Goal: Task Accomplishment & Management: Use online tool/utility

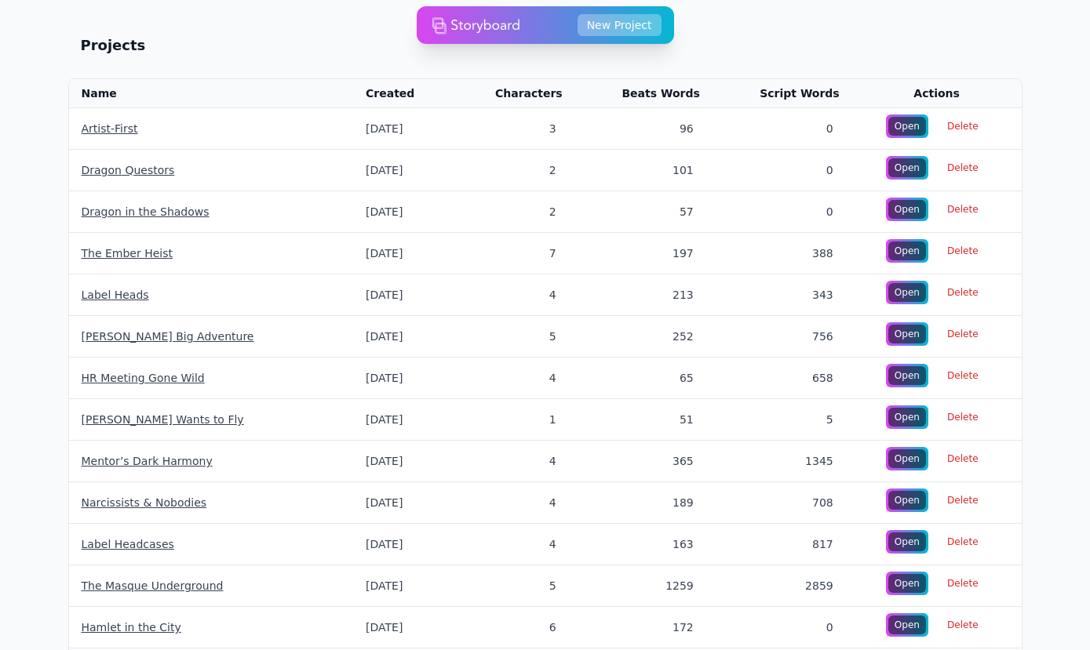
click at [632, 29] on button "New Project" at bounding box center [620, 25] width 84 height 22
click at [654, 24] on button "New Project" at bounding box center [620, 25] width 84 height 22
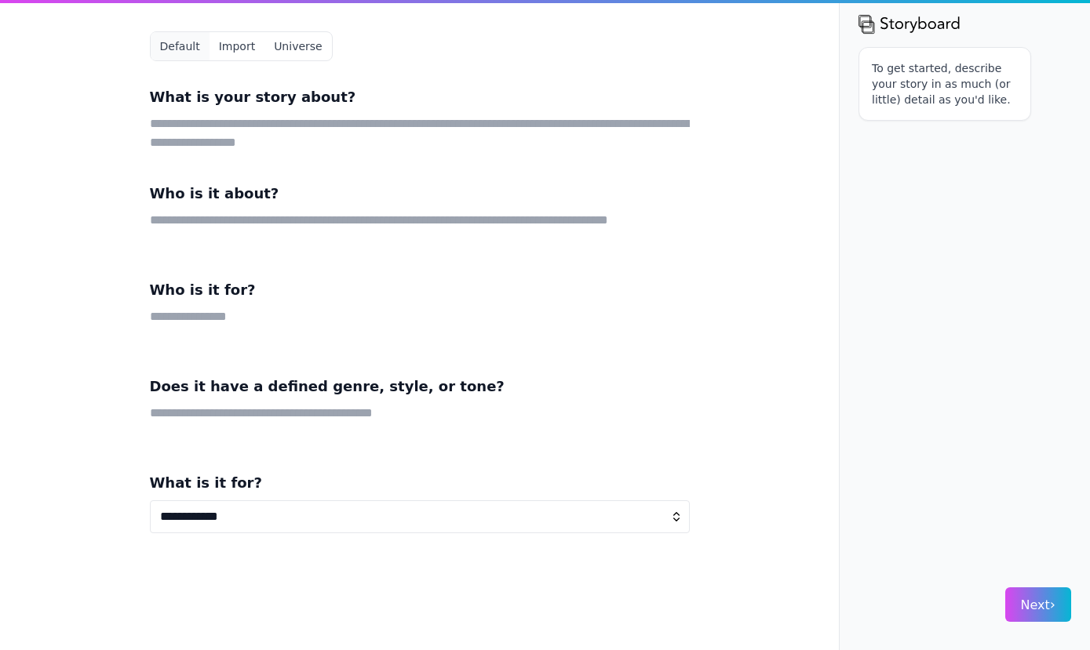
select select "*"
click at [219, 120] on textarea at bounding box center [420, 134] width 540 height 38
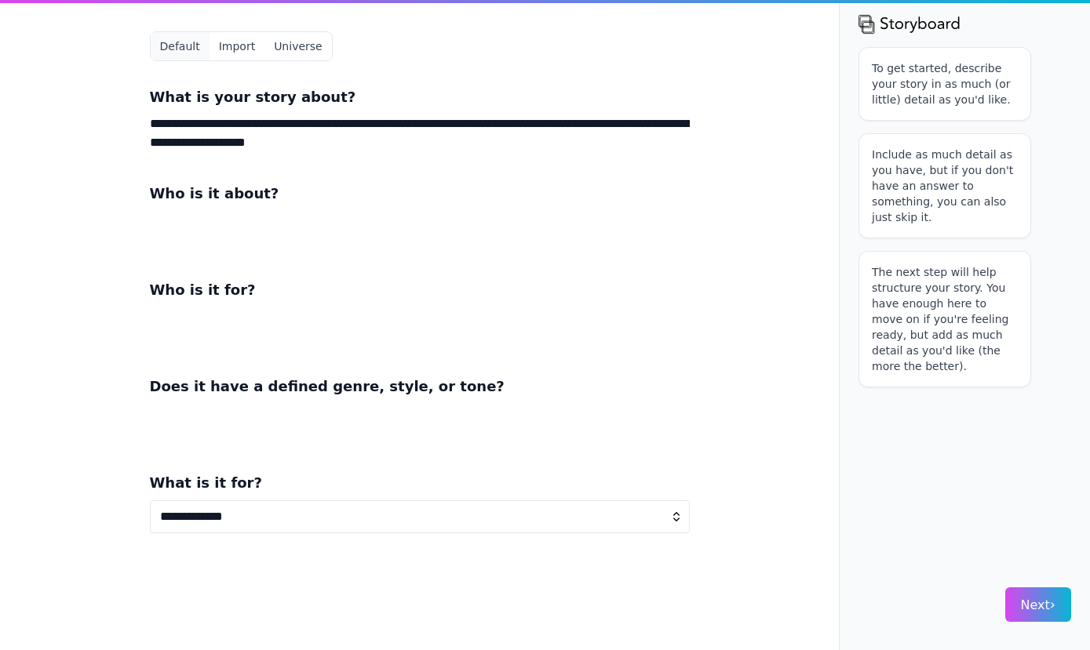
type textarea "**********"
click at [225, 218] on textarea at bounding box center [420, 230] width 540 height 38
click at [250, 406] on textarea at bounding box center [420, 423] width 540 height 38
type textarea "**********"
click at [317, 308] on textarea at bounding box center [420, 327] width 540 height 38
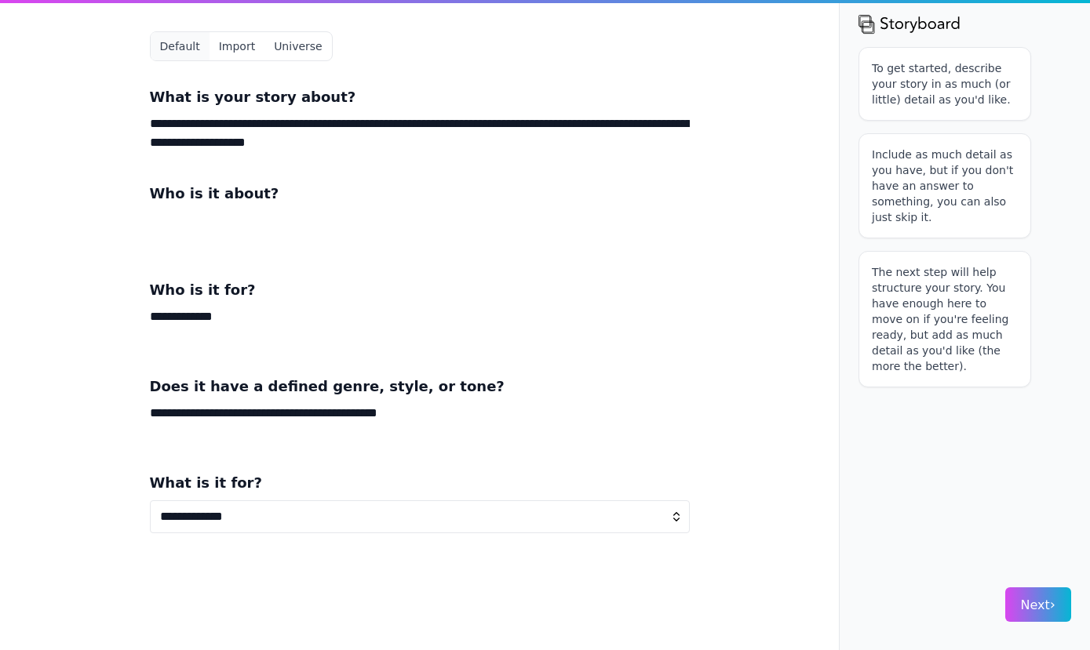
type textarea "**********"
click at [244, 224] on textarea at bounding box center [420, 230] width 540 height 38
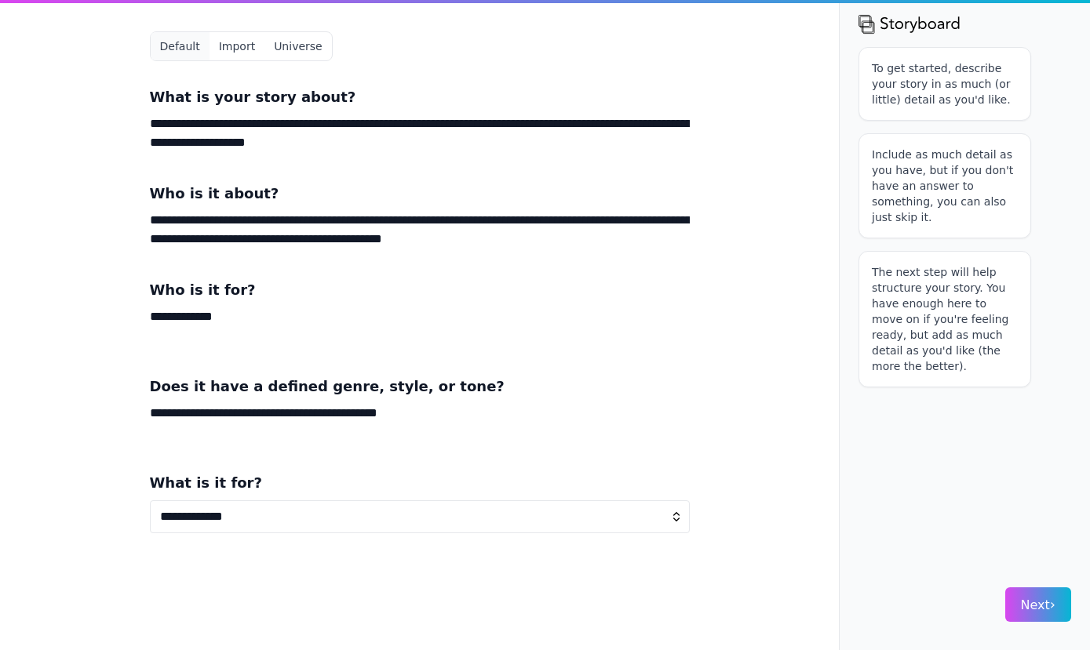
type textarea "**********"
click at [937, 528] on div "To get started, describe your story in as much (or little) detail as you'd like…" at bounding box center [964, 305] width 213 height 516
click at [1034, 593] on button "Next ›" at bounding box center [1038, 605] width 66 height 35
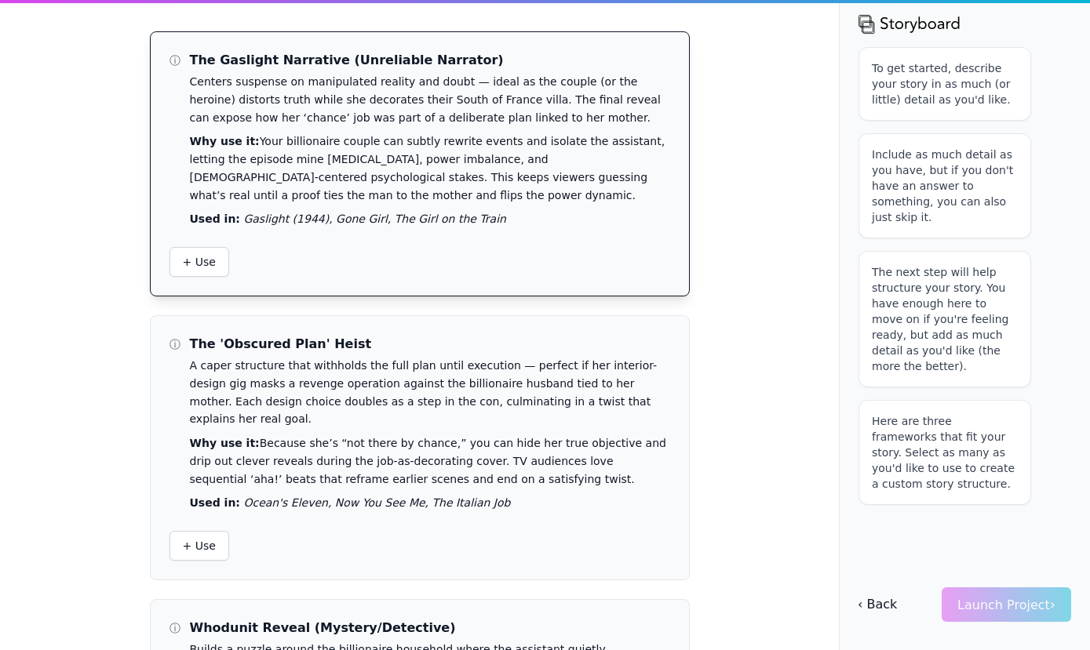
click at [391, 260] on div "+ Use" at bounding box center [419, 262] width 501 height 30
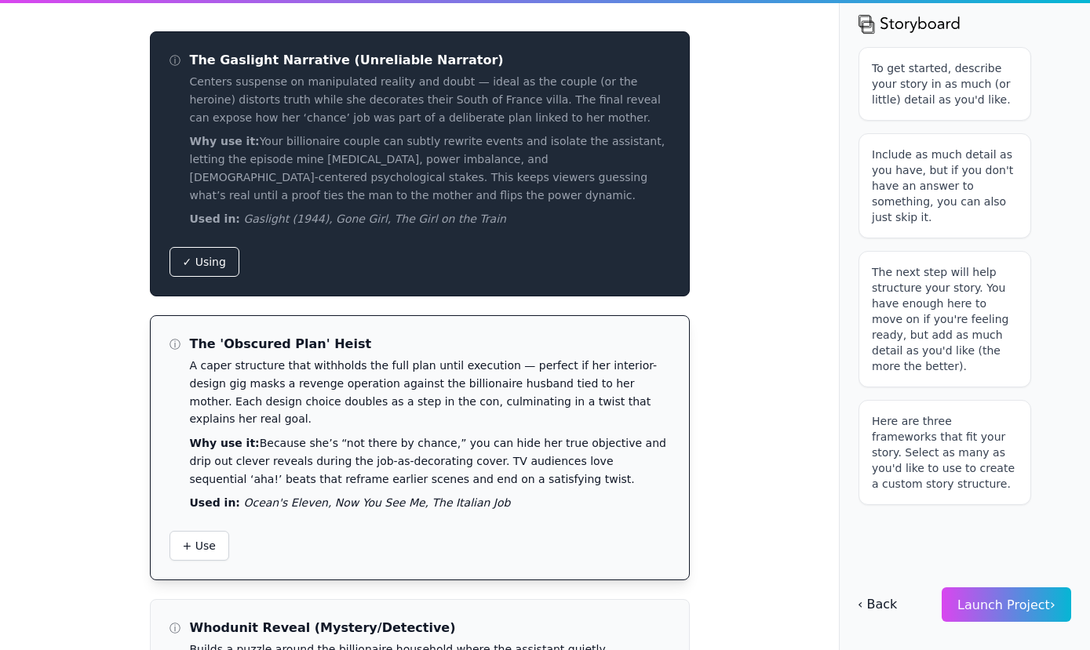
scroll to position [48, 0]
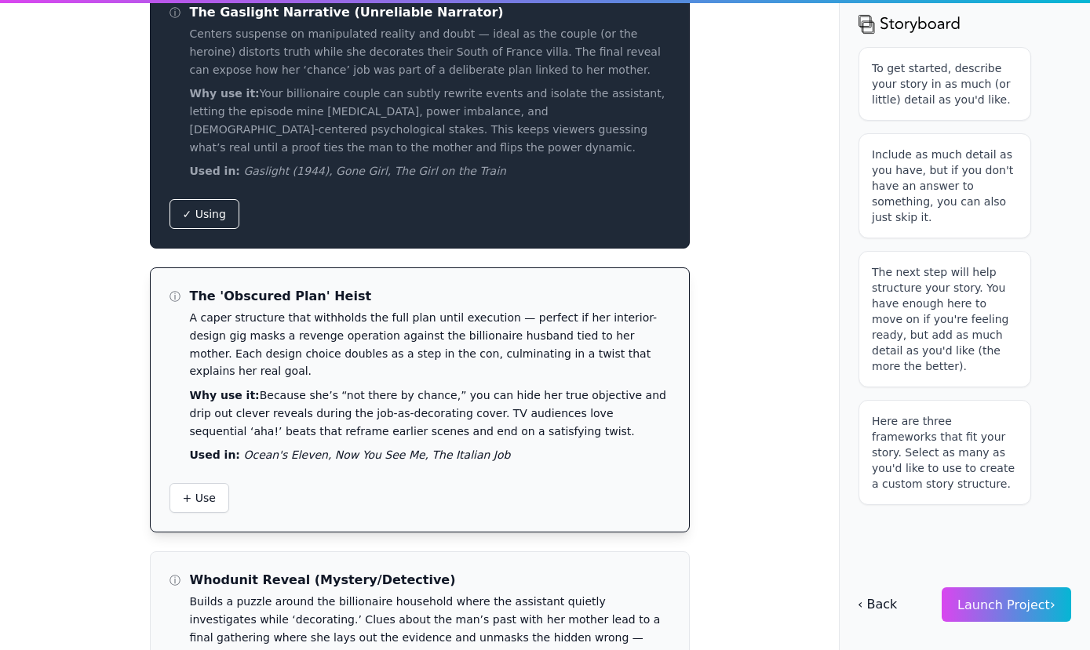
click at [368, 415] on div "The 'Obscured Plan' Heist A caper structure that withholds the full plan until …" at bounding box center [430, 375] width 480 height 177
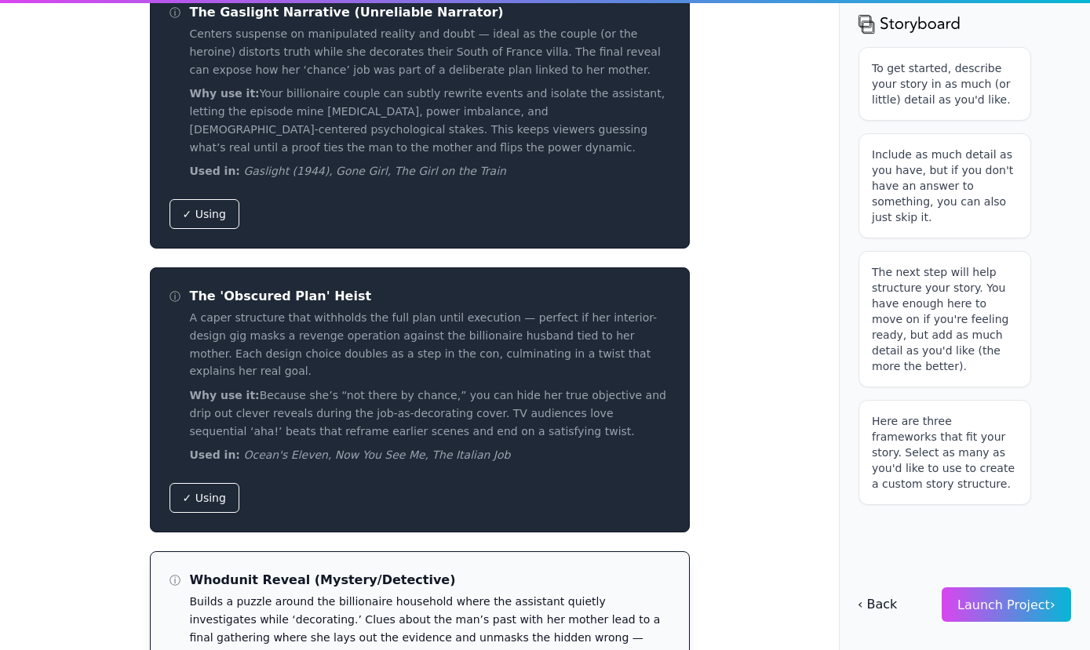
click at [342, 593] on p "Builds a puzzle around the billionaire household where the assistant quietly in…" at bounding box center [430, 628] width 480 height 71
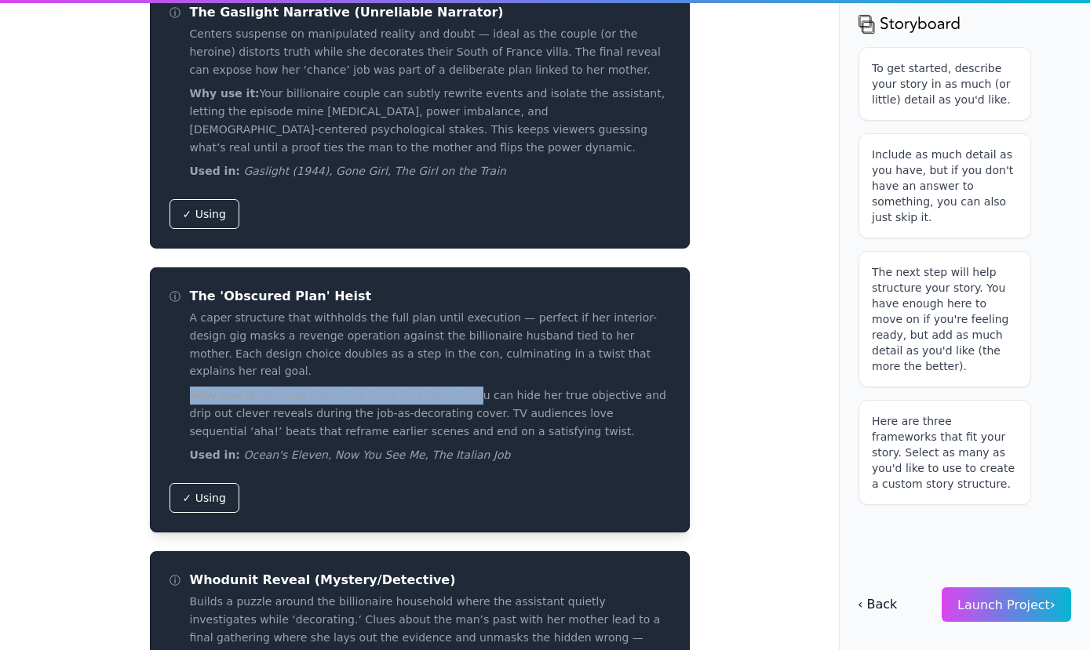
click at [448, 360] on div "The 'Obscured Plan' Heist A caper structure that withholds the full plan until …" at bounding box center [430, 375] width 480 height 177
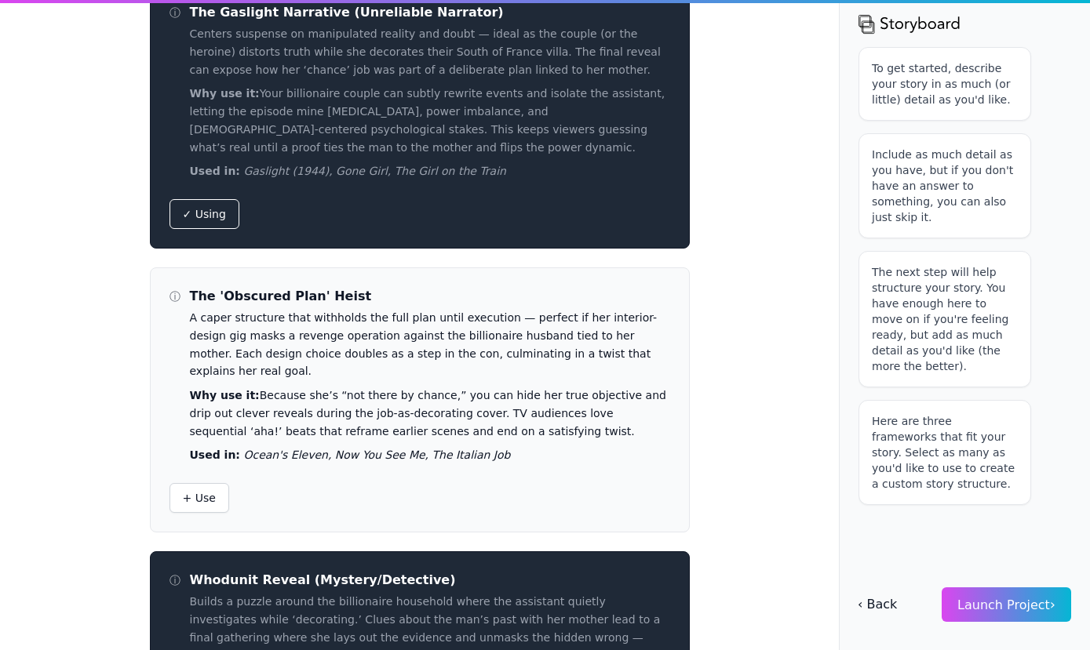
click at [778, 371] on div "ⓘ The Gaslight Narrative (Unreliable Narrator) Centers suspense on manipulated …" at bounding box center [545, 325] width 1090 height 650
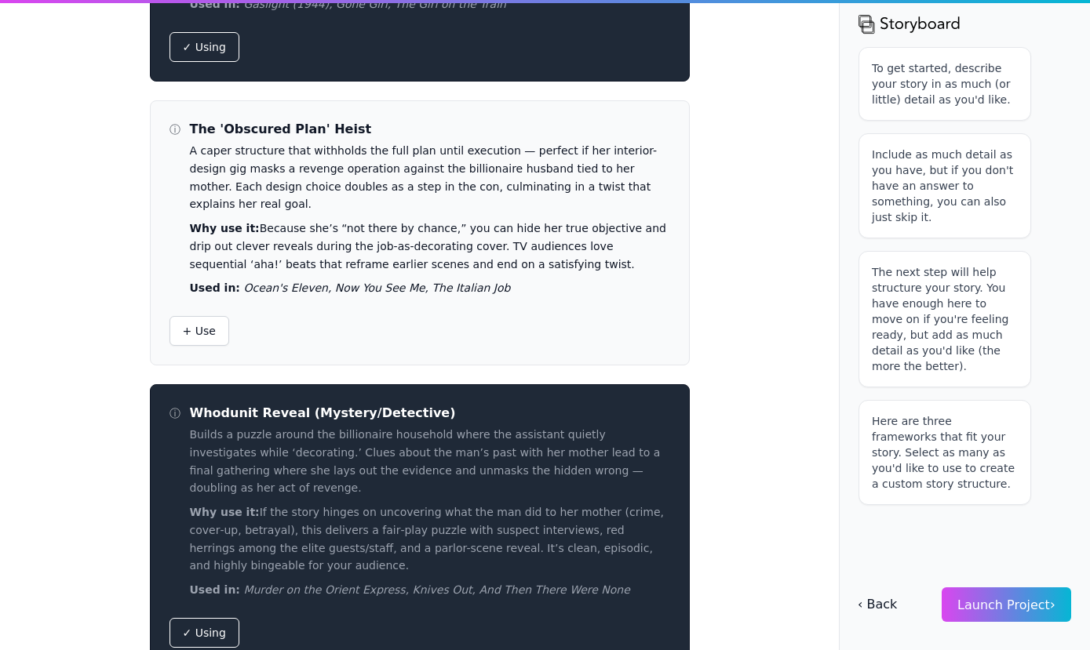
scroll to position [214, 0]
click at [1003, 600] on span "Launch Project ›" at bounding box center [1006, 605] width 98 height 15
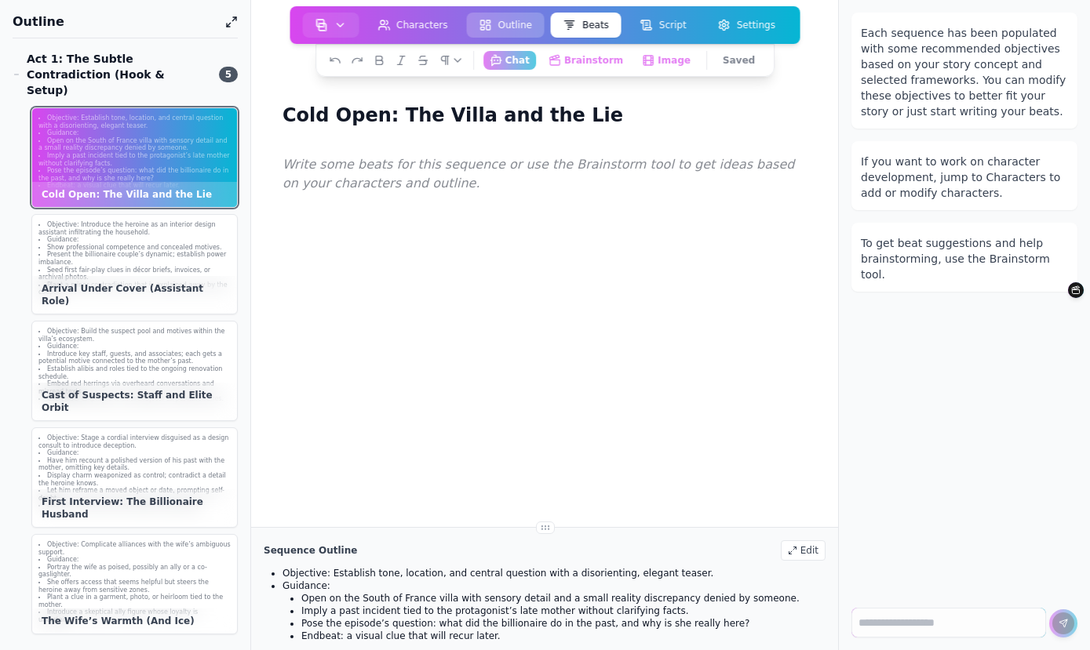
click at [530, 29] on button "Outline" at bounding box center [506, 25] width 78 height 25
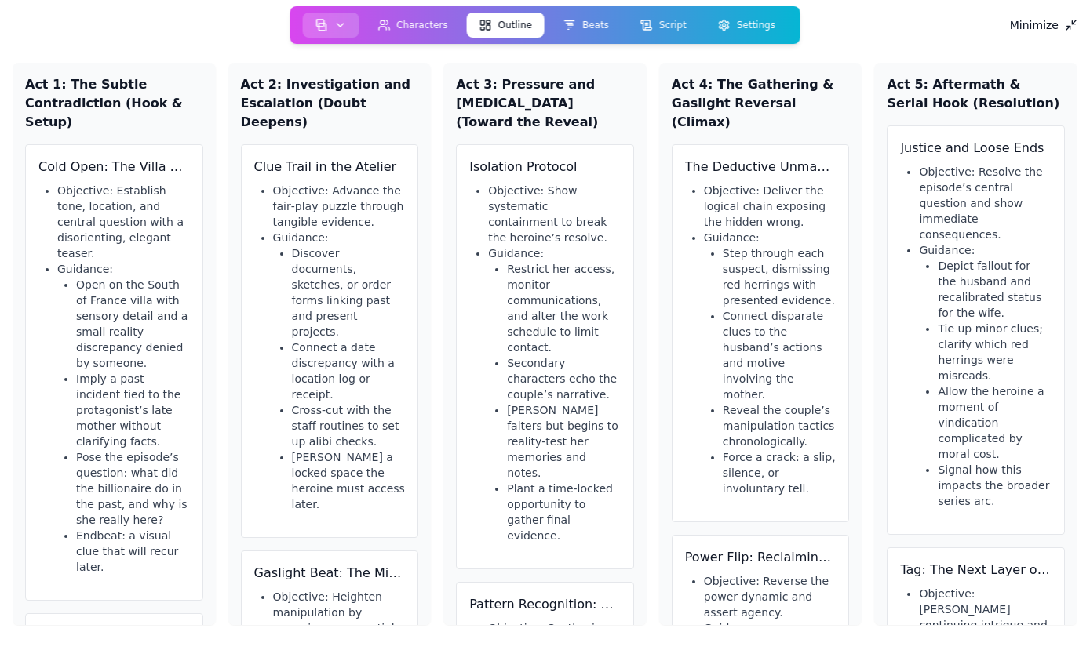
click at [326, 17] on button "button" at bounding box center [330, 25] width 56 height 25
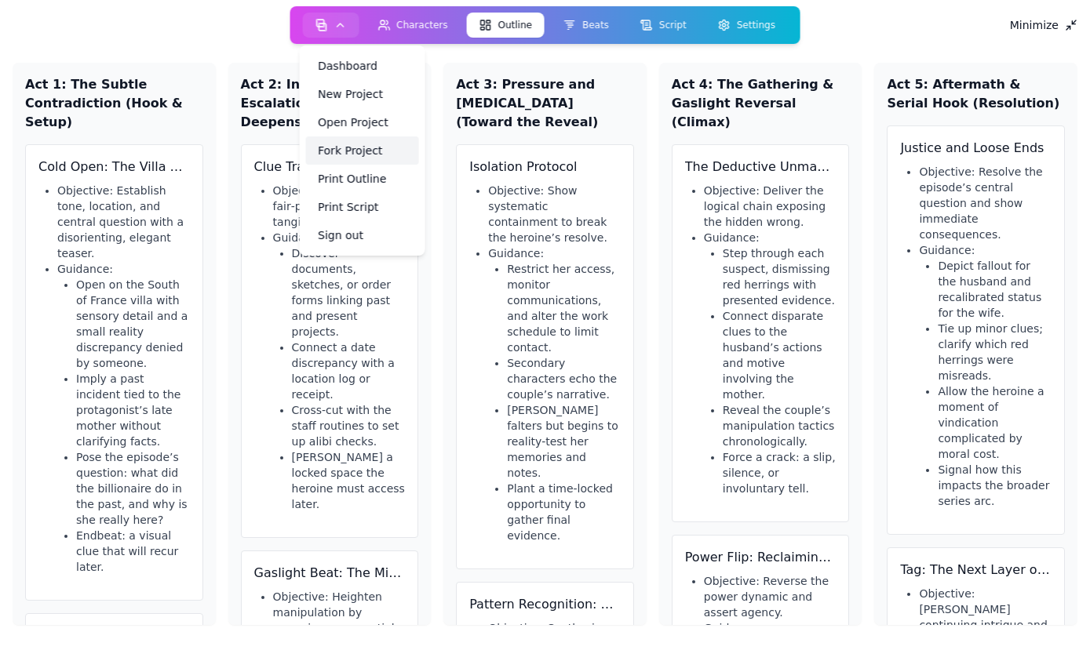
click at [350, 146] on link "Fork Project" at bounding box center [361, 151] width 113 height 28
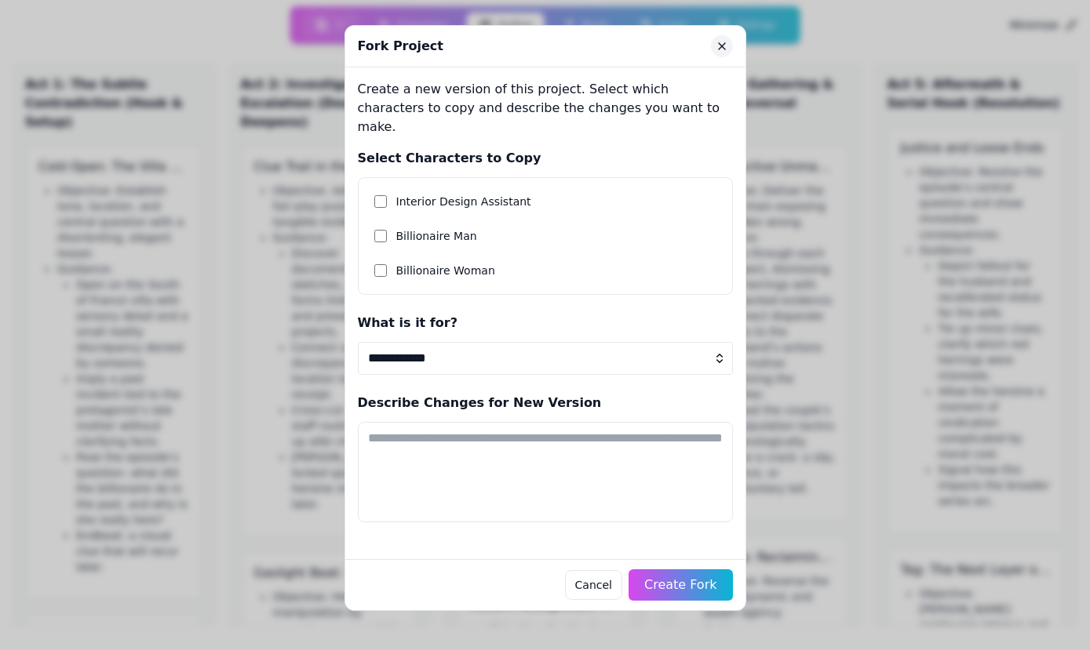
click at [721, 43] on icon "Close" at bounding box center [722, 46] width 13 height 13
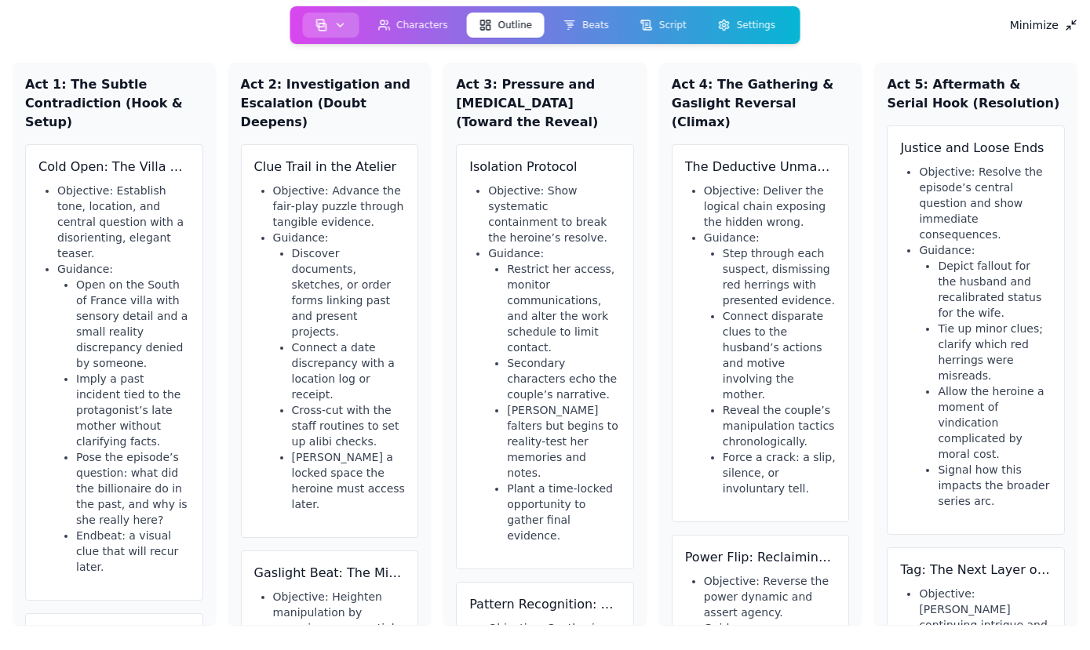
click at [312, 16] on button "button" at bounding box center [330, 25] width 56 height 25
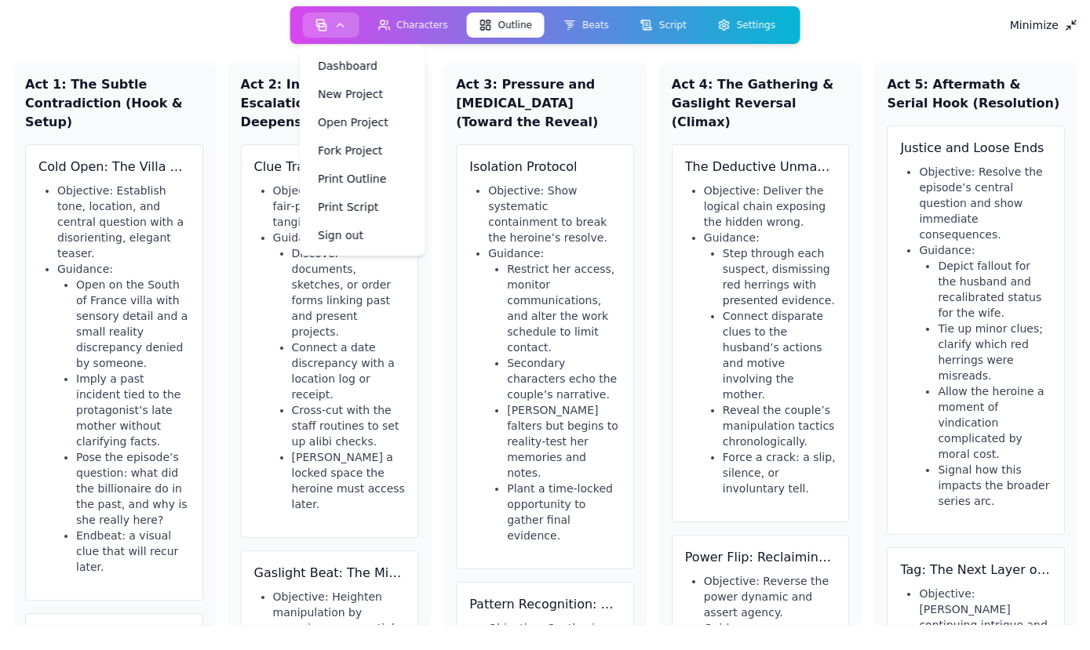
click at [312, 16] on button "button" at bounding box center [330, 25] width 56 height 25
click at [358, 151] on link "Fork Project" at bounding box center [361, 151] width 113 height 28
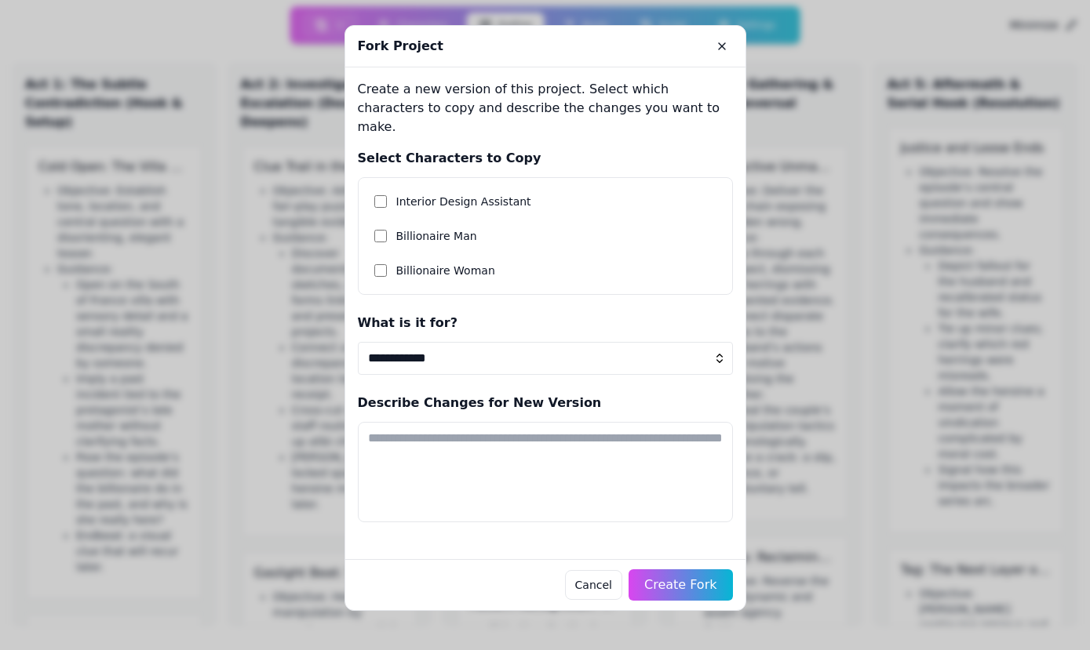
select select "*"
click at [698, 578] on span "Create Fork" at bounding box center [681, 586] width 76 height 16
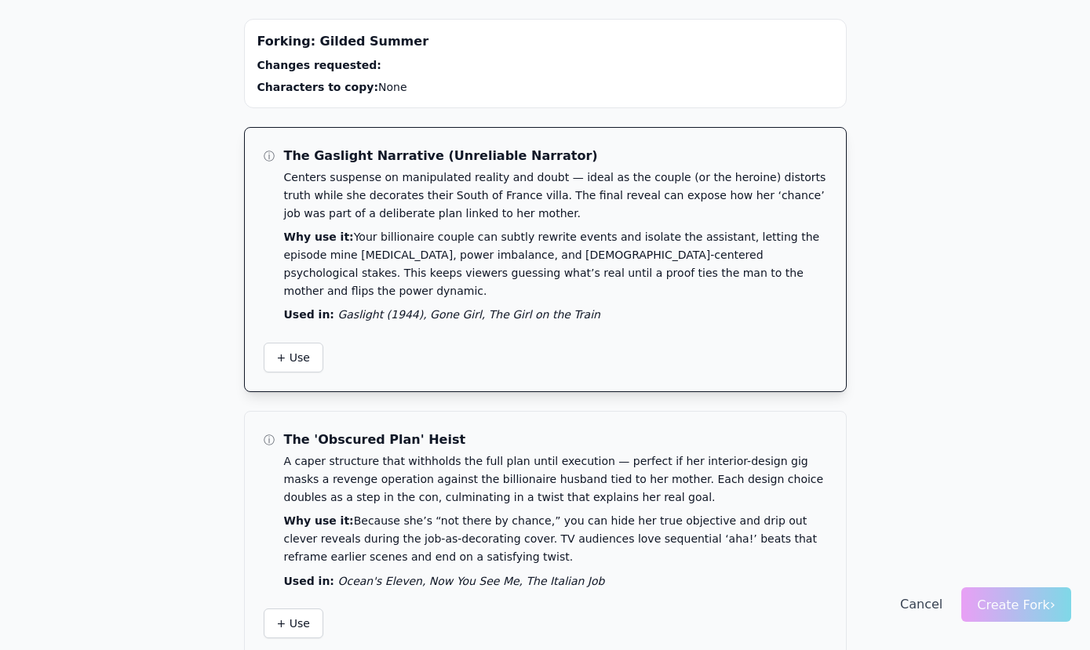
click at [621, 178] on p "Centers suspense on manipulated reality and doubt — ideal as the couple (or the…" at bounding box center [555, 195] width 543 height 53
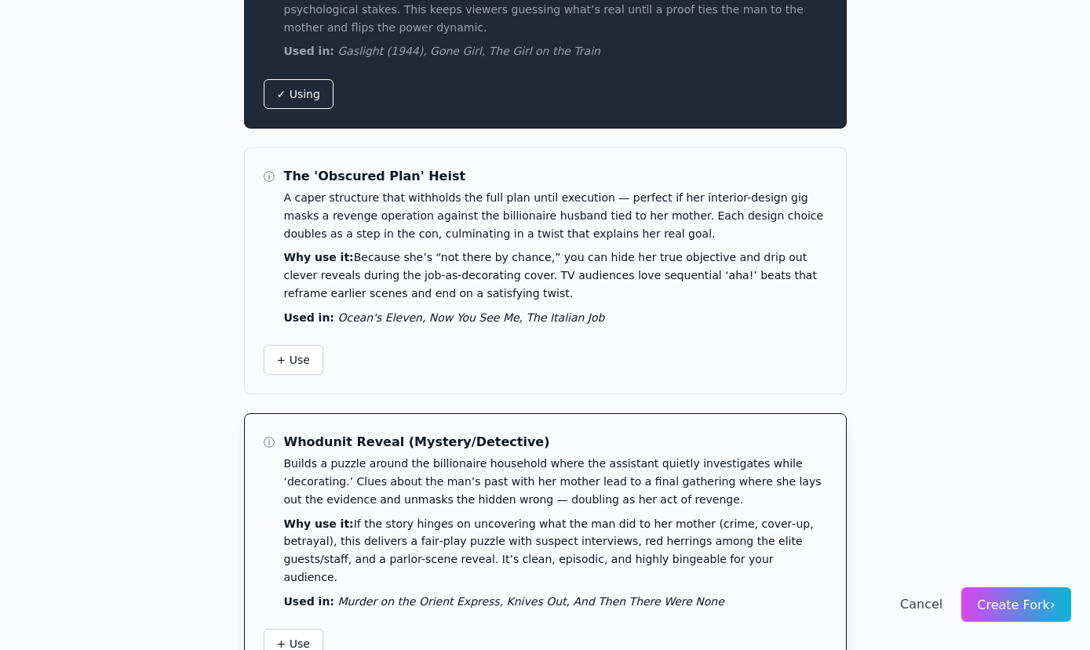
scroll to position [263, 0]
click at [458, 479] on p "Builds a puzzle around the billionaire household where the assistant quietly in…" at bounding box center [555, 482] width 543 height 53
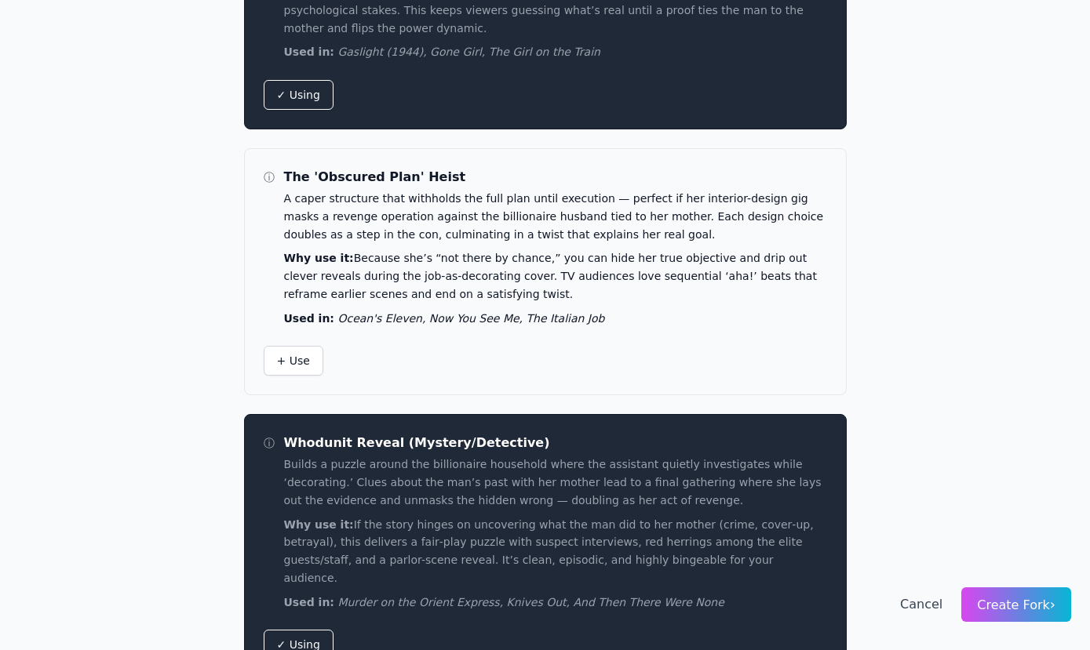
click at [1043, 606] on span "Create Fork ›" at bounding box center [1016, 605] width 78 height 15
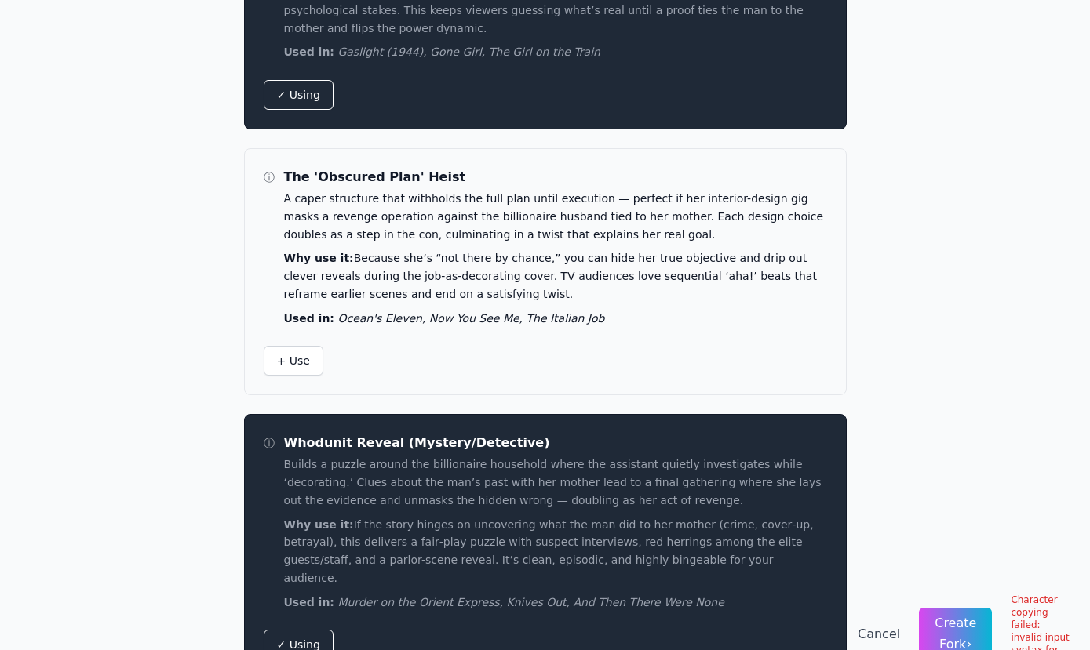
click at [1000, 613] on div "Cancel Create Fork › Character copying failed: invalid input syntax for type uu…" at bounding box center [964, 635] width 213 height 94
click at [883, 625] on button "Cancel" at bounding box center [879, 634] width 42 height 19
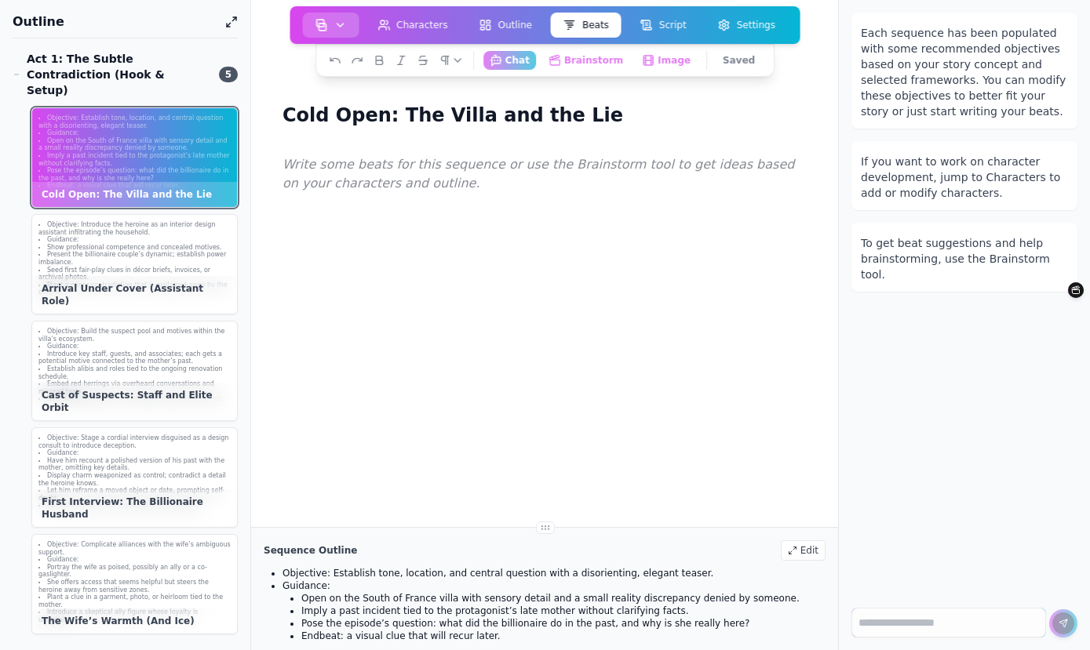
click at [322, 35] on button "button" at bounding box center [330, 25] width 56 height 25
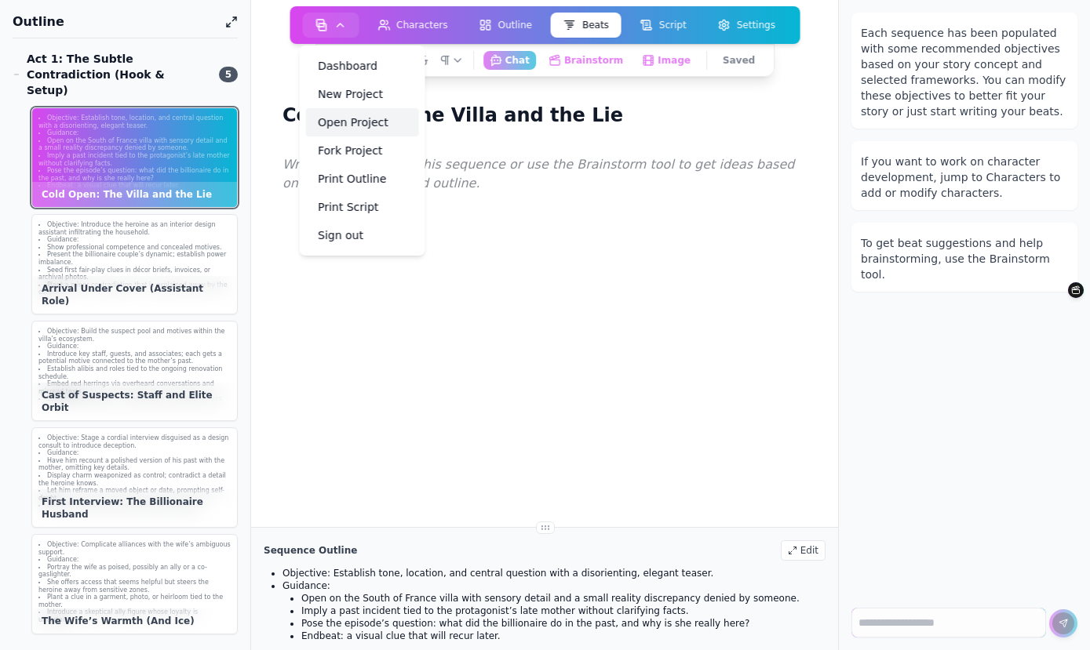
click at [354, 128] on link "Open Project" at bounding box center [361, 122] width 113 height 28
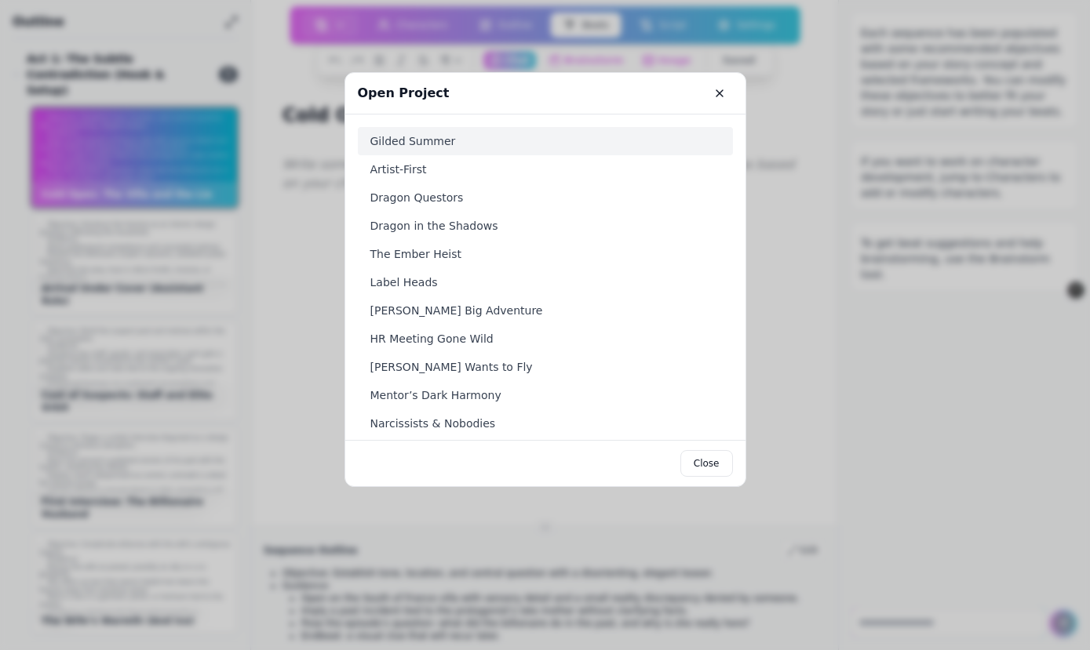
click at [408, 137] on link "Gilded Summer" at bounding box center [545, 141] width 375 height 28
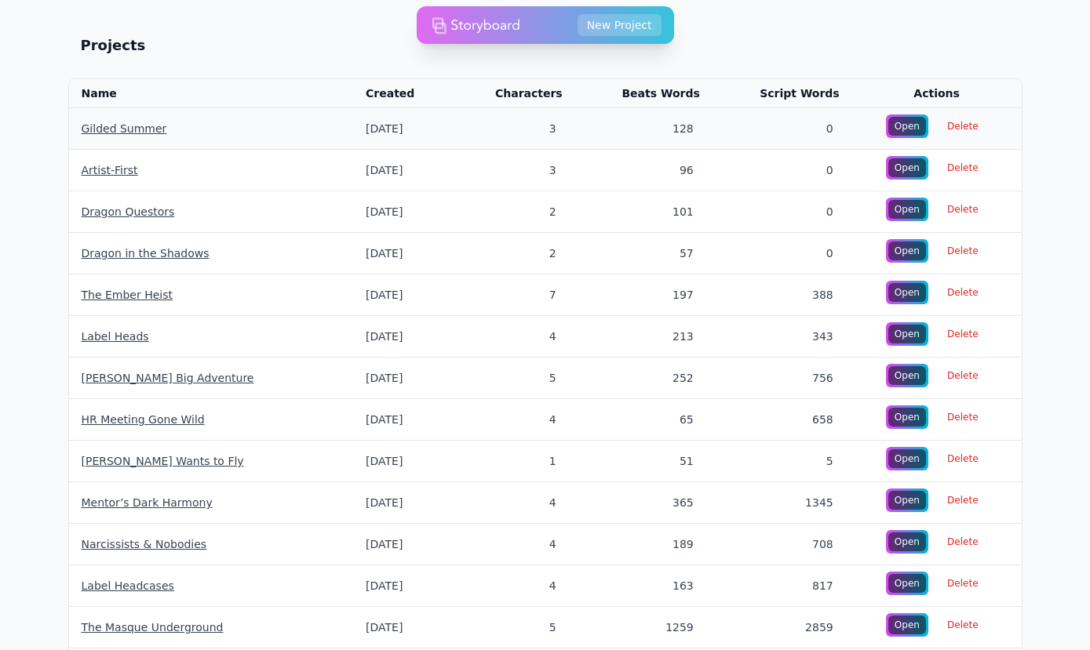
click at [102, 129] on link "Gilded Summer" at bounding box center [125, 128] width 86 height 13
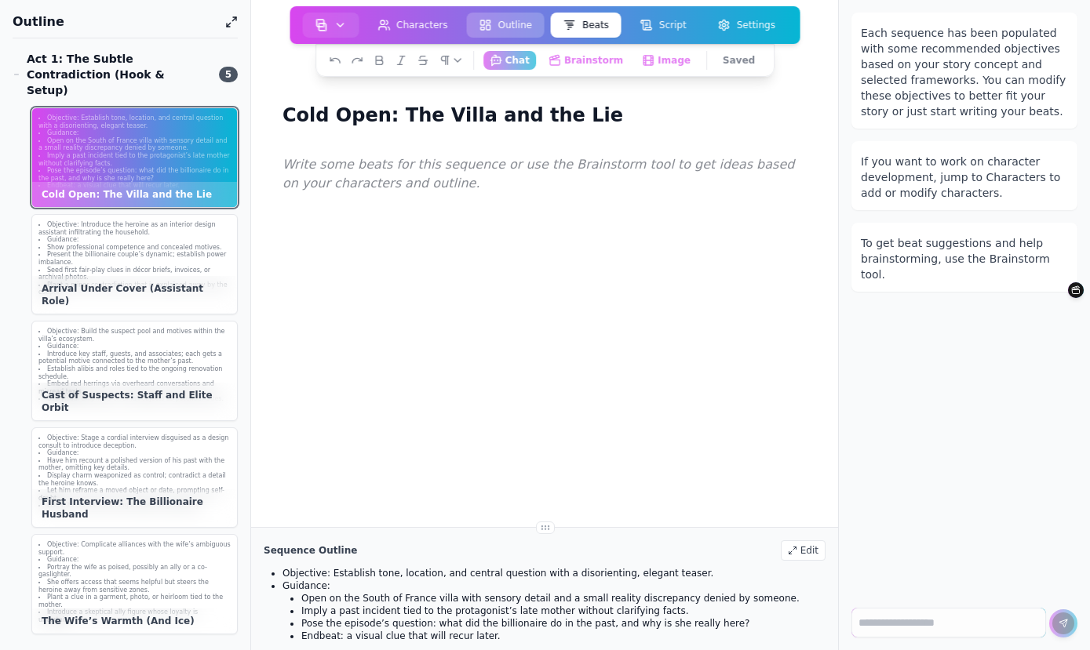
click at [512, 34] on button "Outline" at bounding box center [506, 25] width 78 height 25
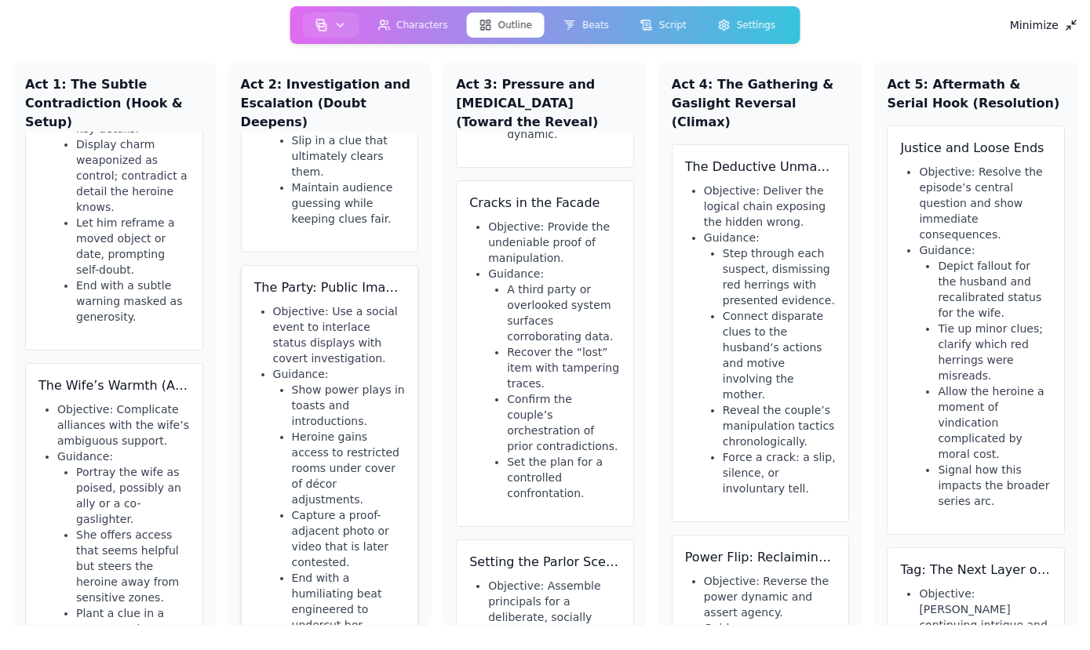
scroll to position [1128, 0]
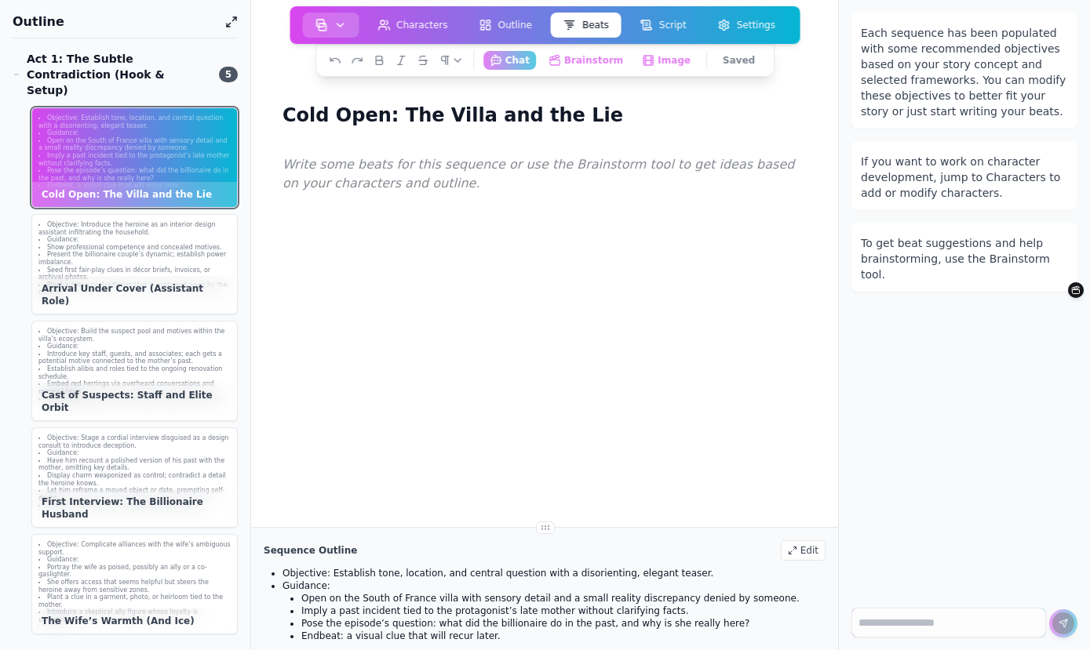
click at [315, 17] on button "button" at bounding box center [330, 25] width 56 height 25
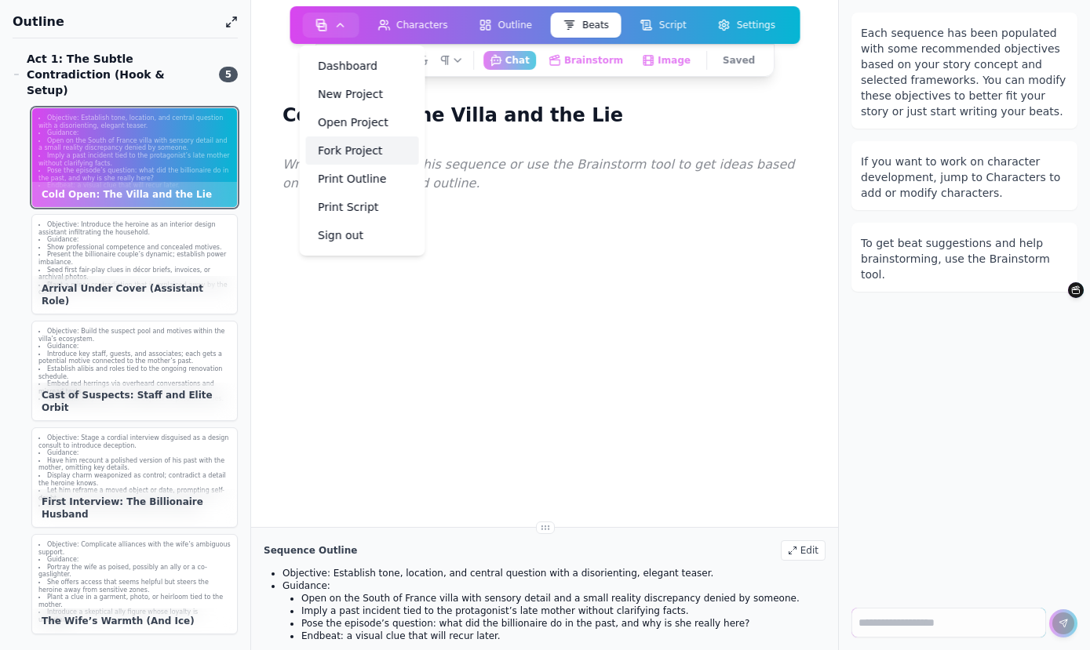
click at [363, 154] on link "Fork Project" at bounding box center [361, 151] width 113 height 28
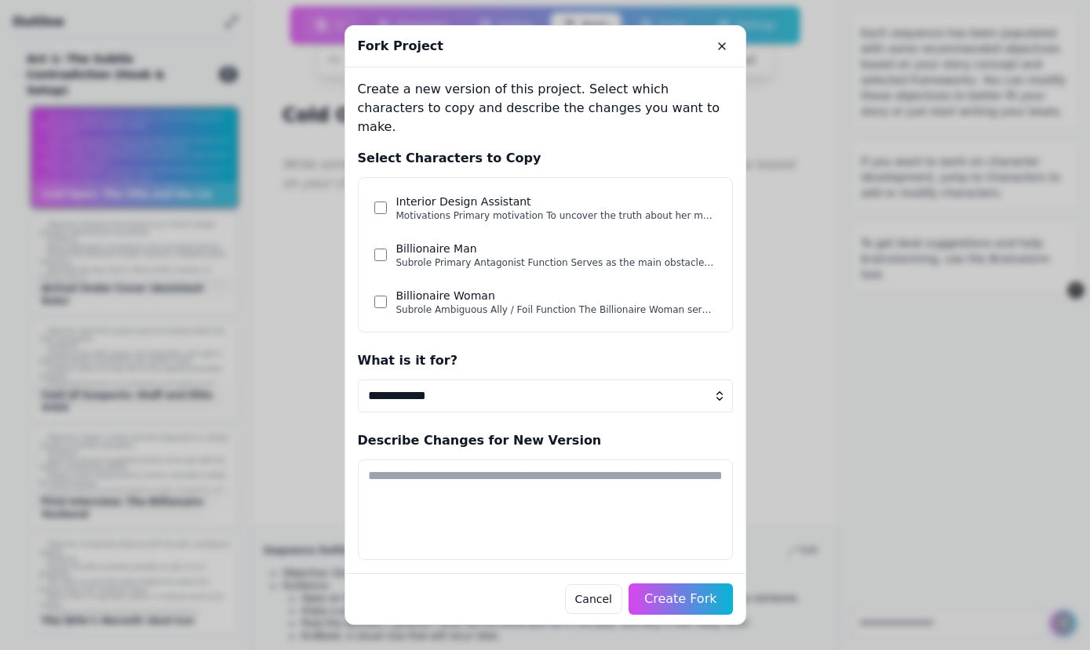
select select "*"
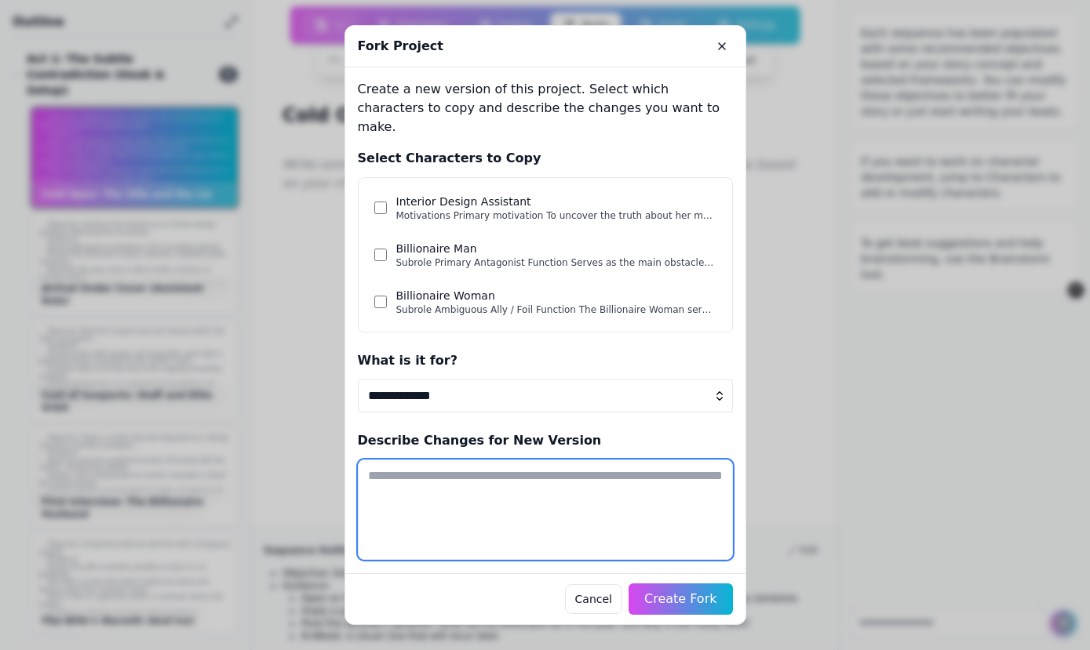
click at [448, 460] on textarea at bounding box center [545, 510] width 375 height 100
type textarea "**********"
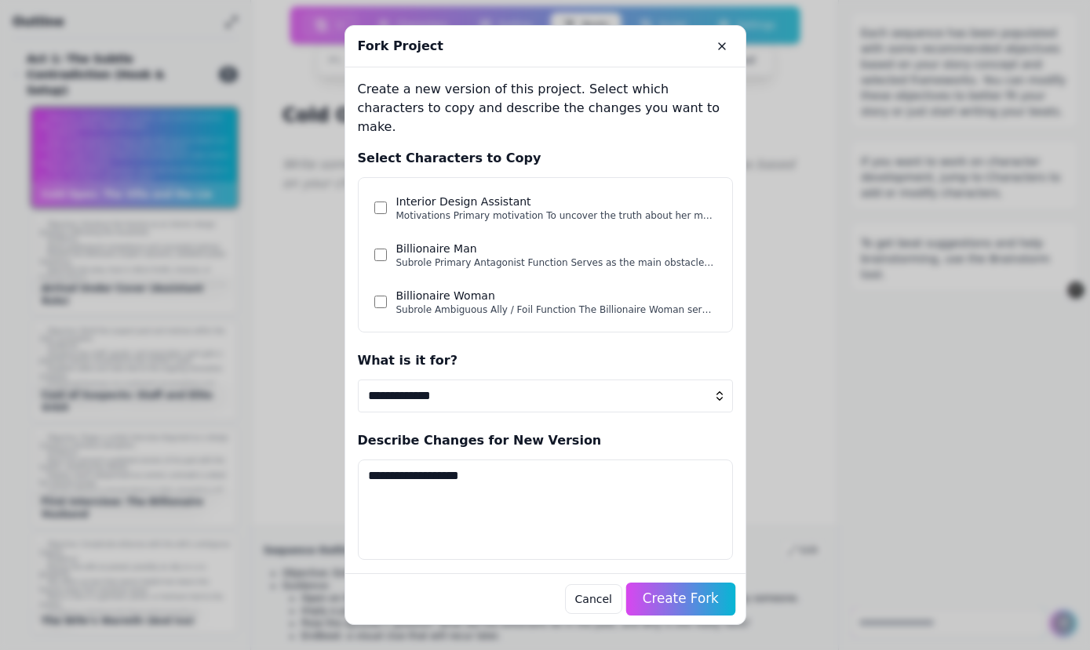
click at [720, 604] on button "Create Fork" at bounding box center [680, 599] width 109 height 33
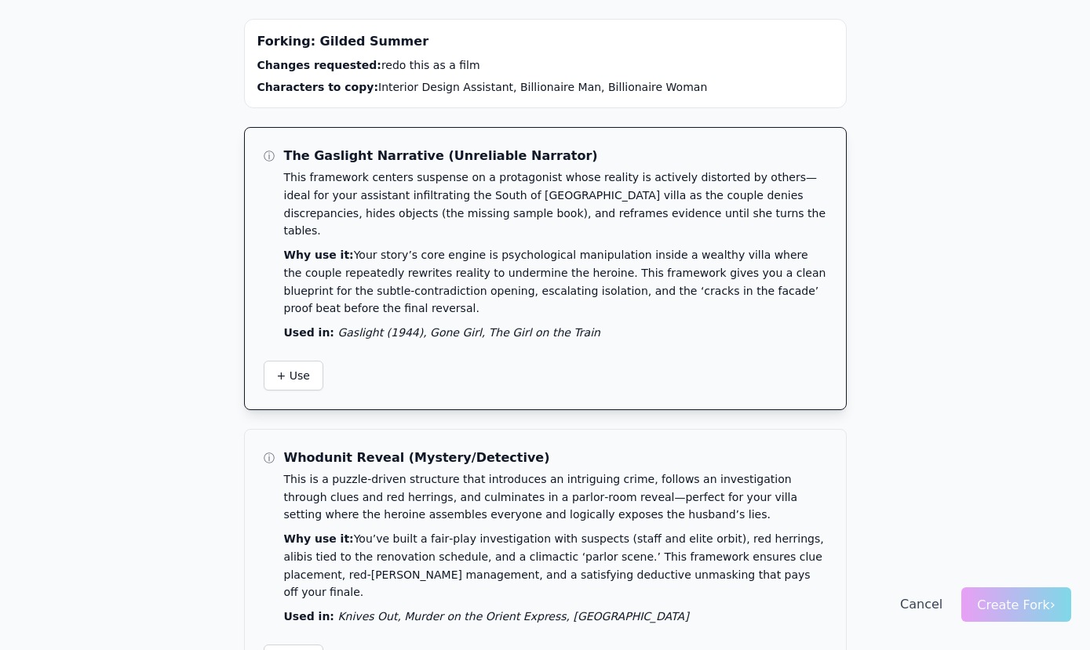
click at [508, 151] on h3 "The Gaslight Narrative (Unreliable Narrator)" at bounding box center [555, 156] width 543 height 19
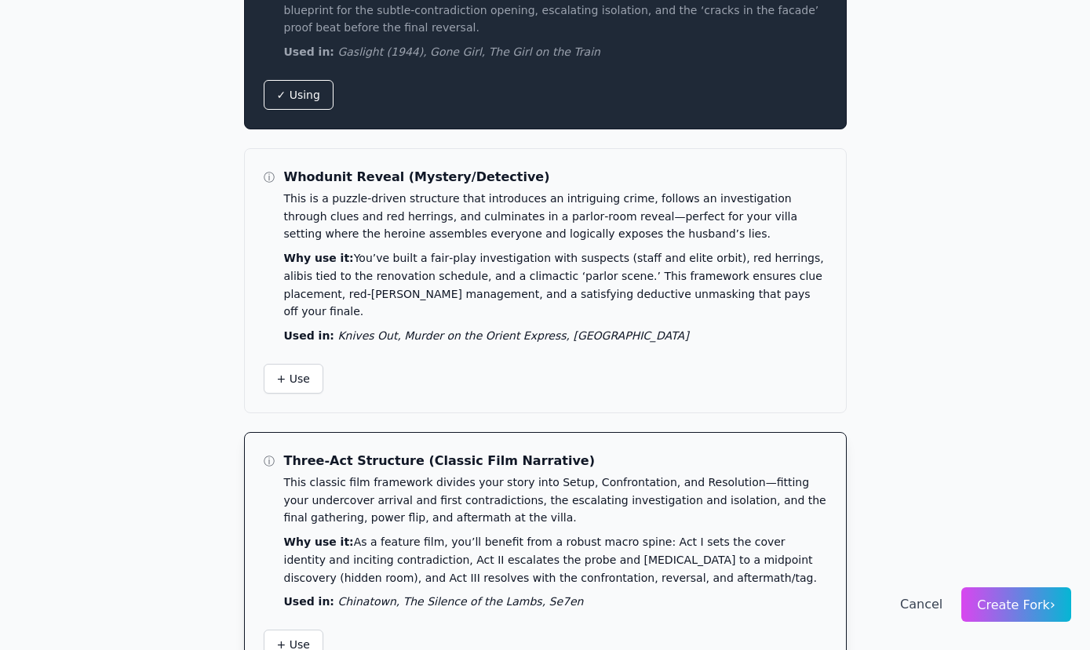
scroll to position [280, 0]
click at [509, 475] on p "This classic film framework divides your story into Setup, Confrontation, and R…" at bounding box center [555, 501] width 543 height 53
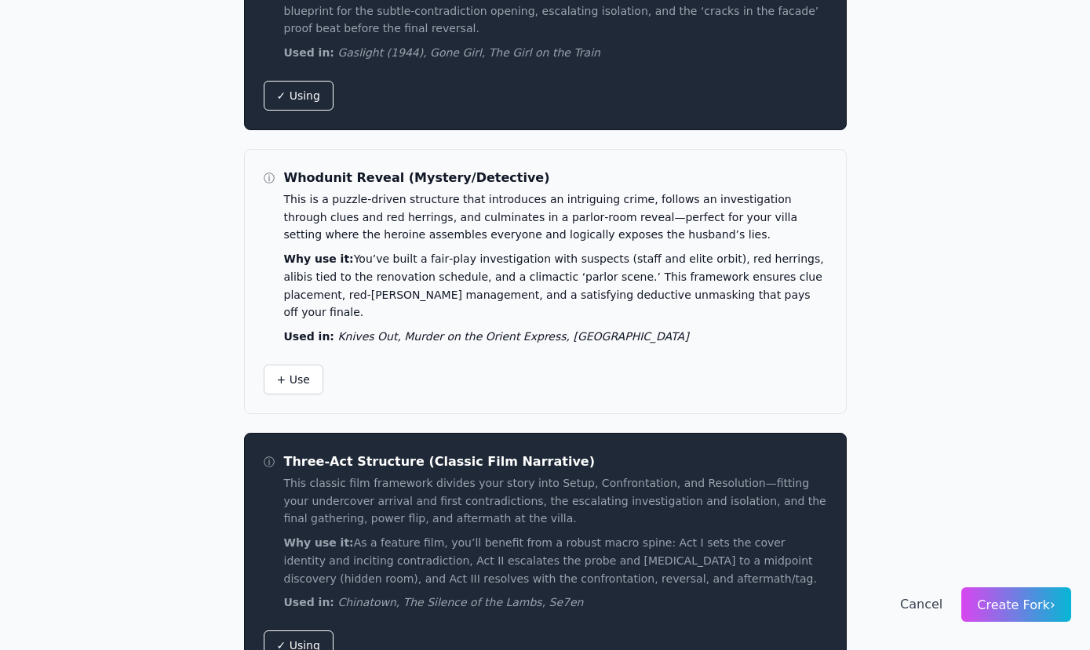
click at [987, 604] on span "Create Fork ›" at bounding box center [1016, 605] width 78 height 15
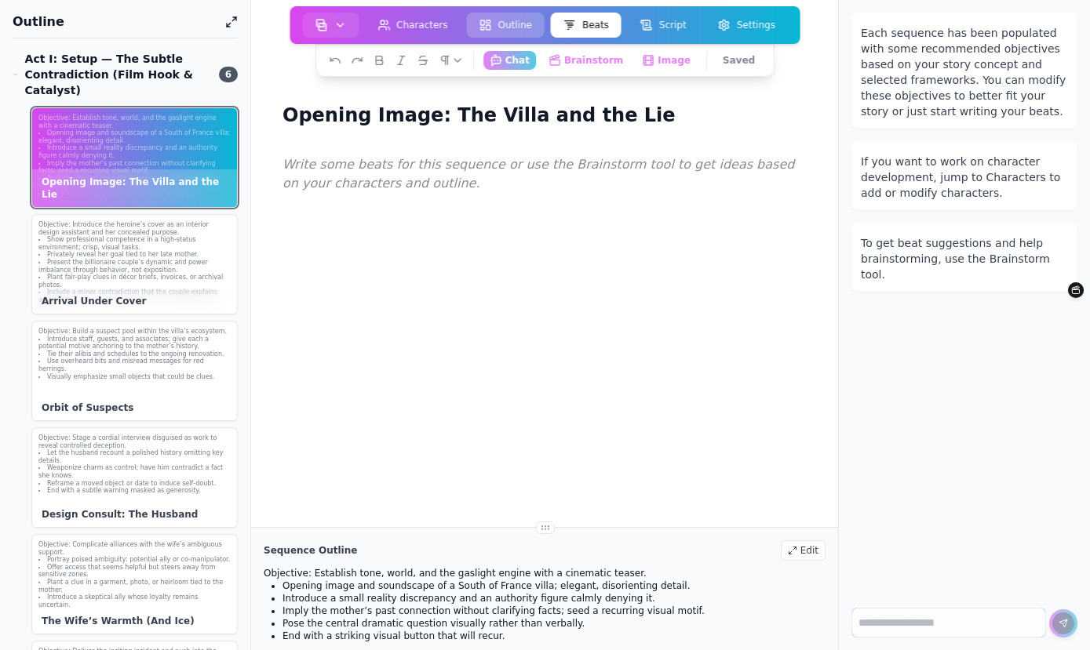
click at [490, 23] on rect at bounding box center [488, 21] width 4 height 2
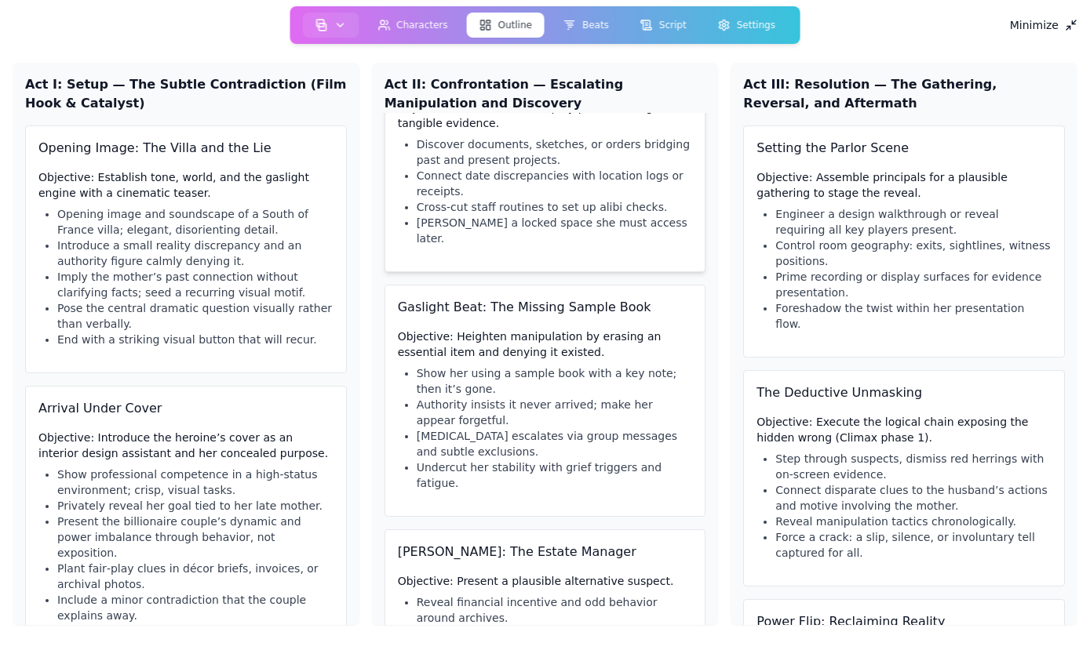
scroll to position [71, 0]
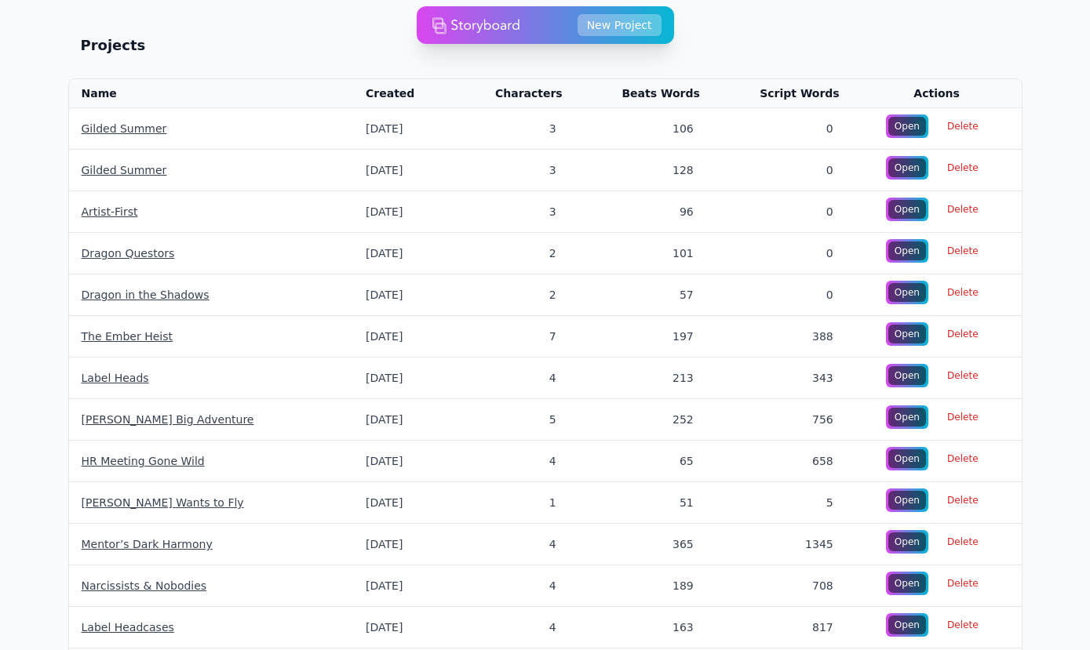
click at [634, 19] on button "New Project" at bounding box center [620, 25] width 84 height 22
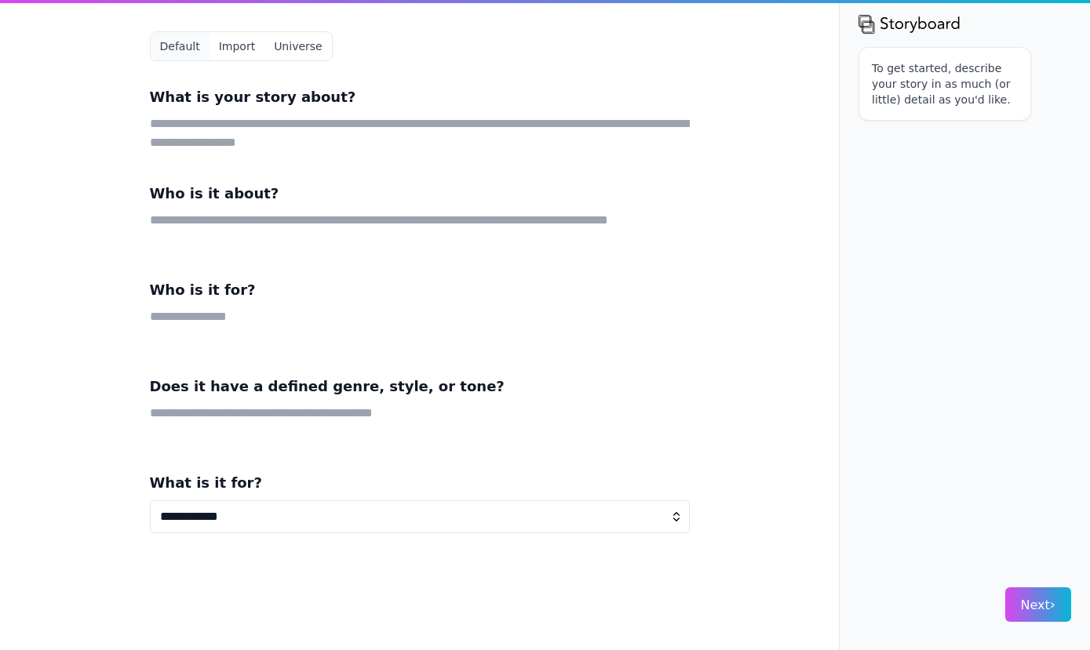
click at [315, 126] on textarea at bounding box center [420, 134] width 540 height 38
paste textarea "**********"
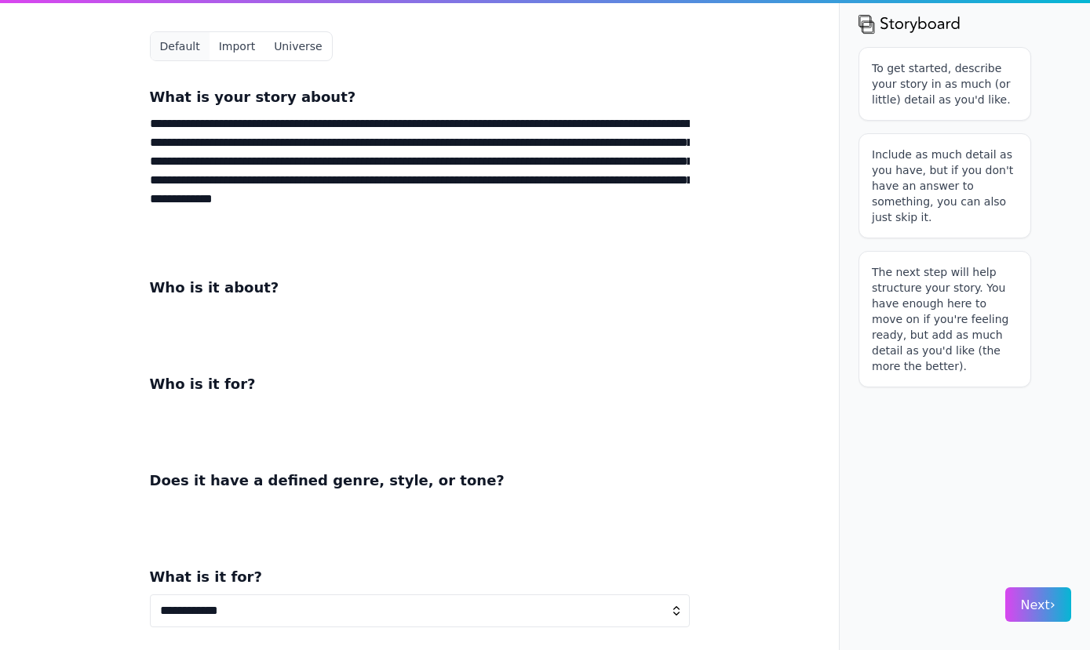
type textarea "**********"
click at [243, 326] on textarea at bounding box center [420, 324] width 540 height 38
paste textarea "**********"
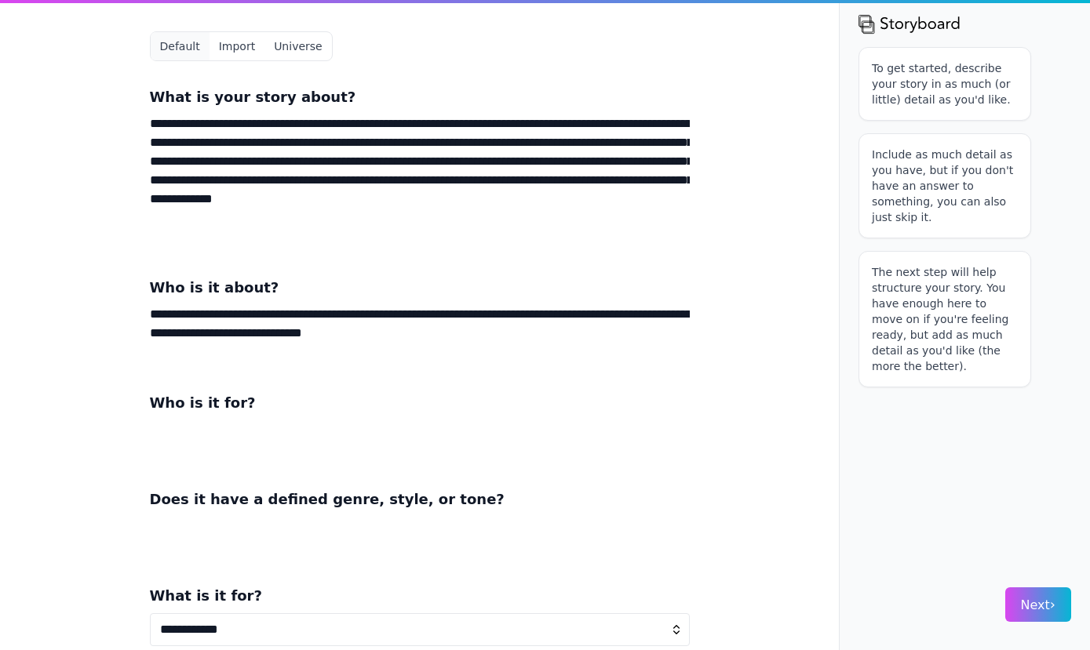
type textarea "**********"
click at [228, 427] on textarea at bounding box center [420, 440] width 540 height 38
paste textarea "**********"
type textarea "**********"
click at [454, 535] on textarea at bounding box center [420, 536] width 540 height 38
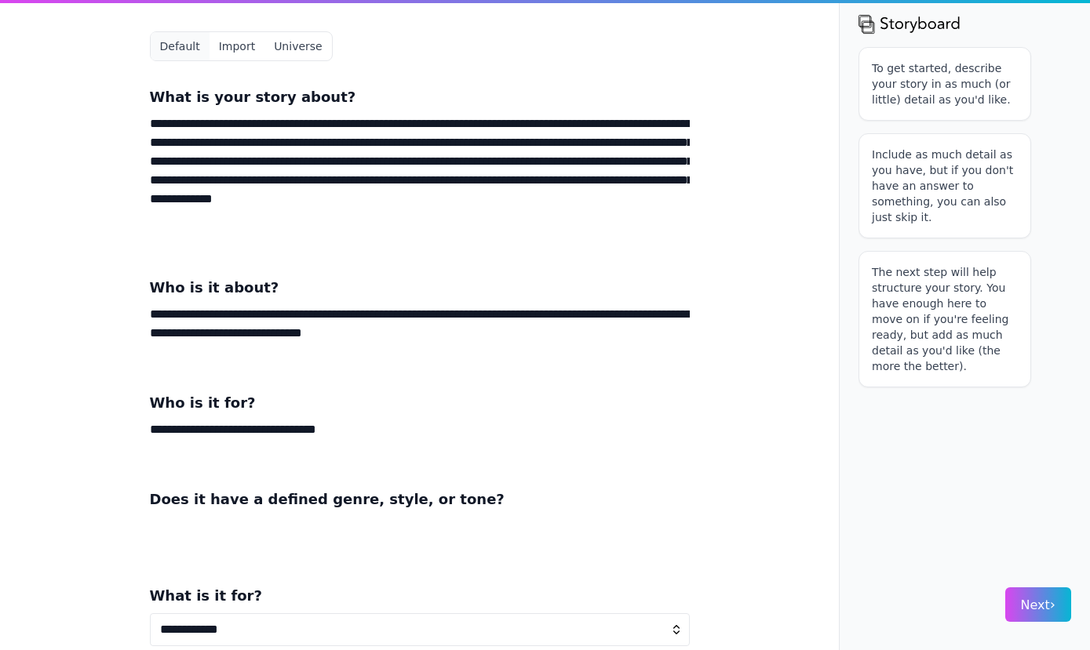
paste textarea "**********"
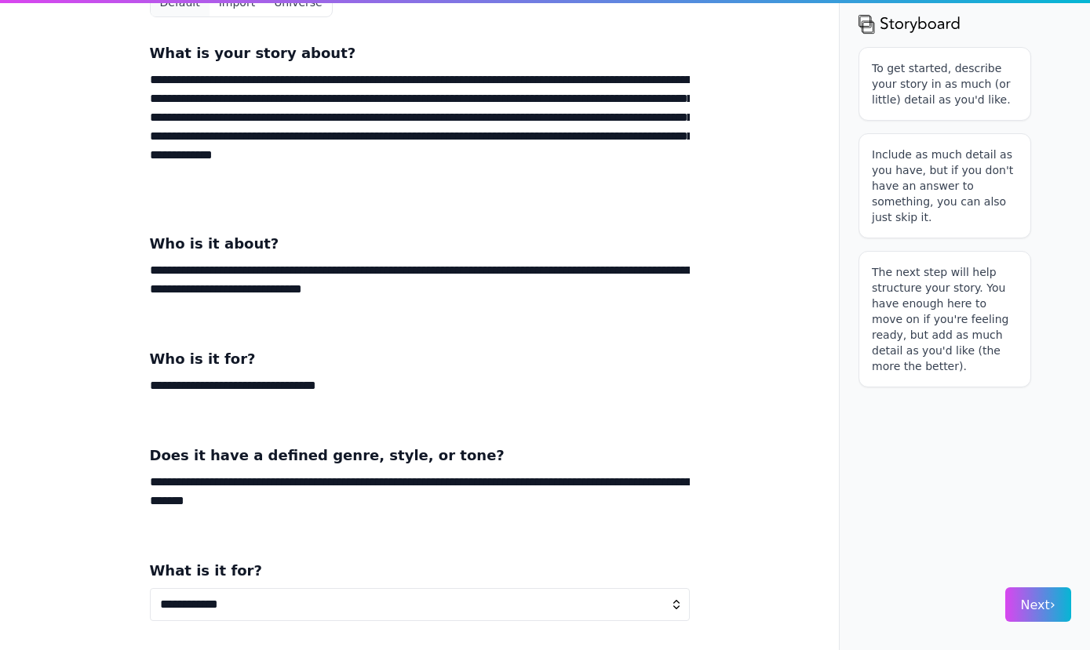
scroll to position [43, 0]
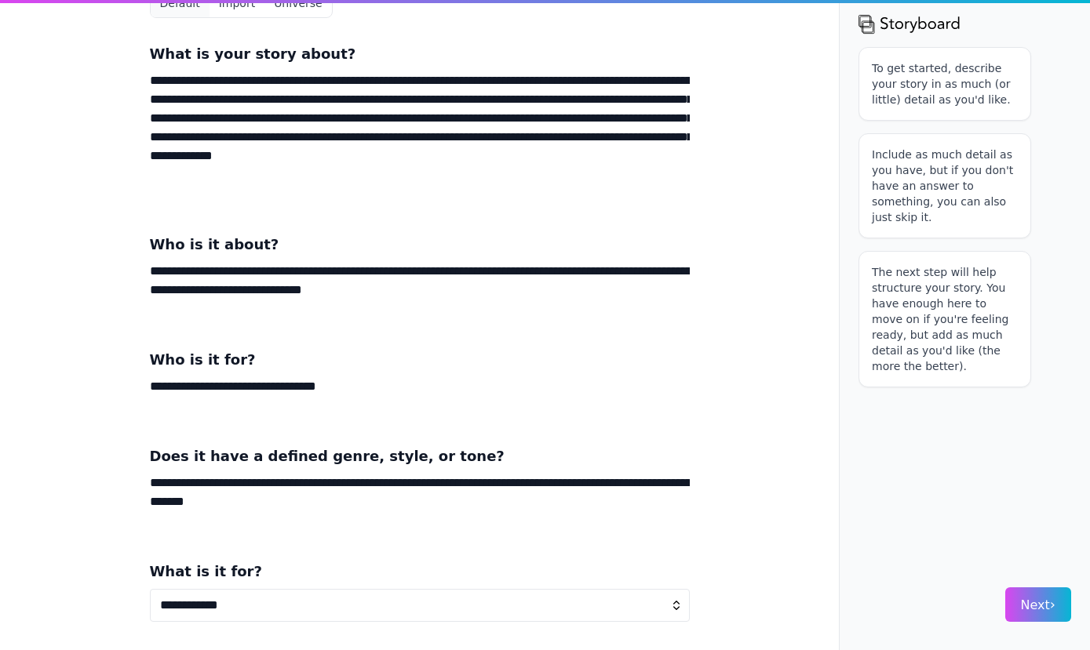
type textarea "**********"
select select "*"
click at [1036, 616] on button "Next ›" at bounding box center [1038, 605] width 66 height 35
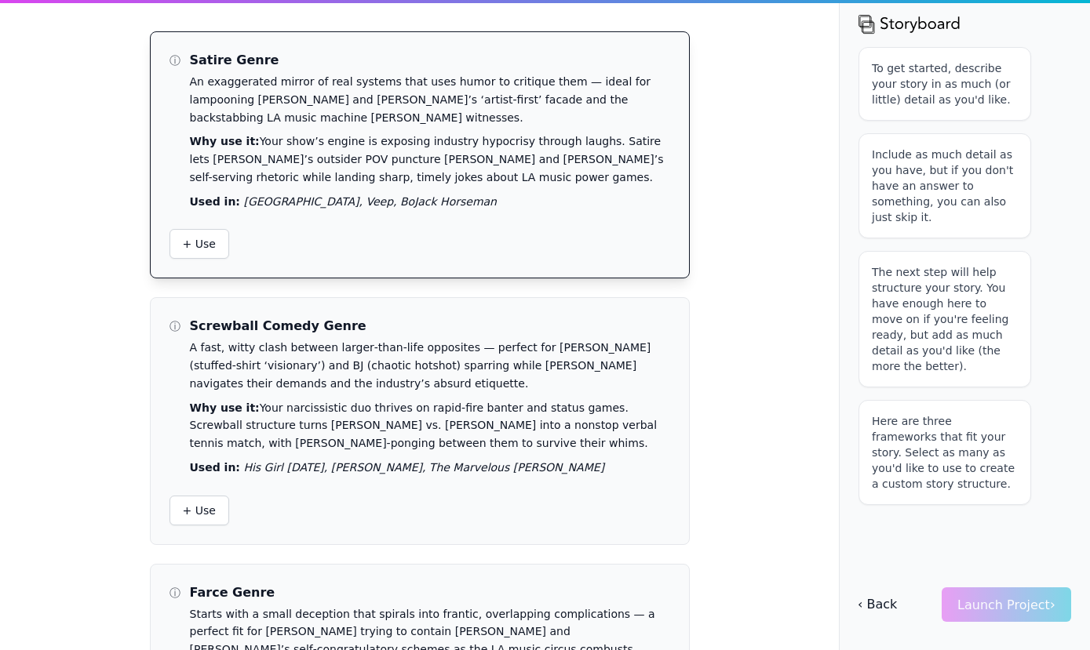
click at [366, 111] on div "Satire Genre An exaggerated mirror of real systems that uses humor to critique …" at bounding box center [430, 130] width 480 height 159
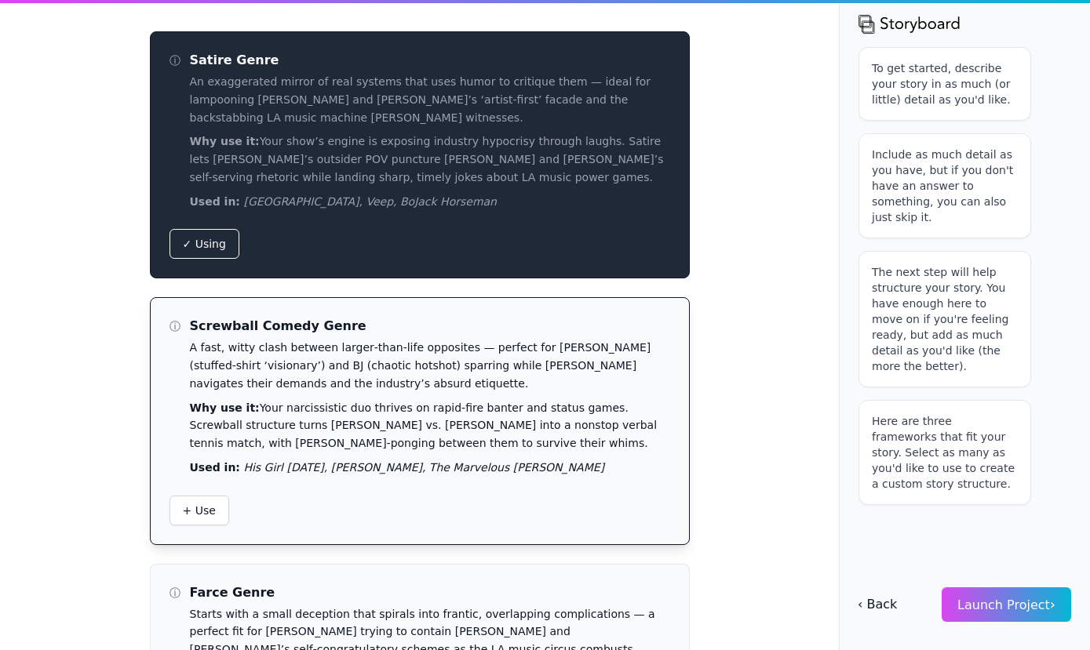
click at [322, 372] on div "Screwball Comedy Genre A fast, witty clash between larger‑than‑life opposites —…" at bounding box center [430, 396] width 480 height 159
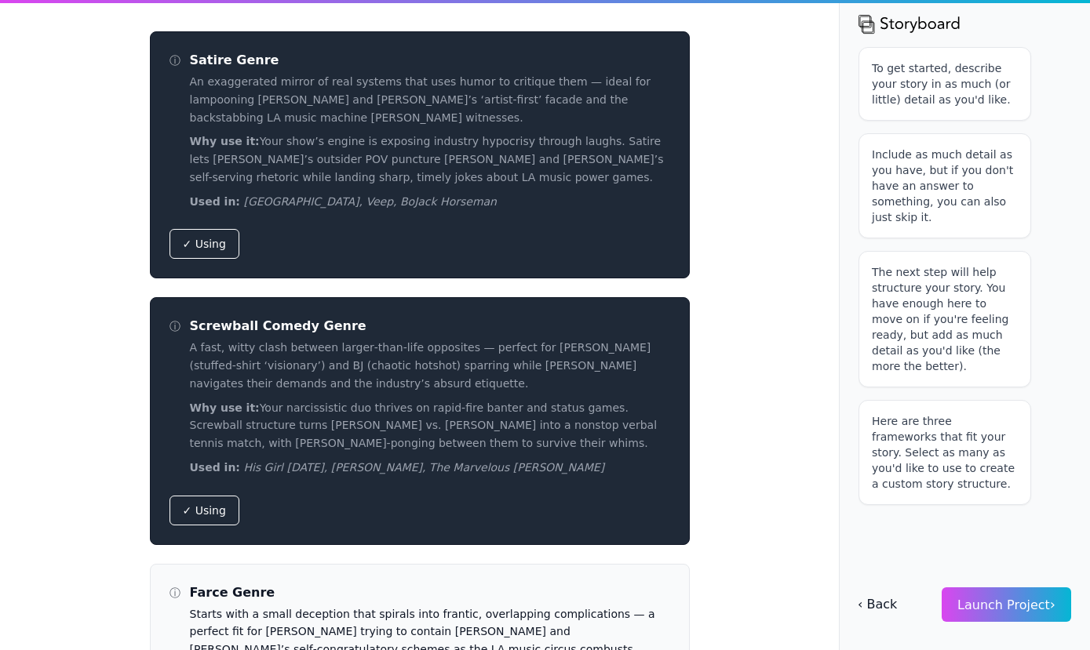
click at [987, 606] on span "Launch Project ›" at bounding box center [1006, 605] width 98 height 15
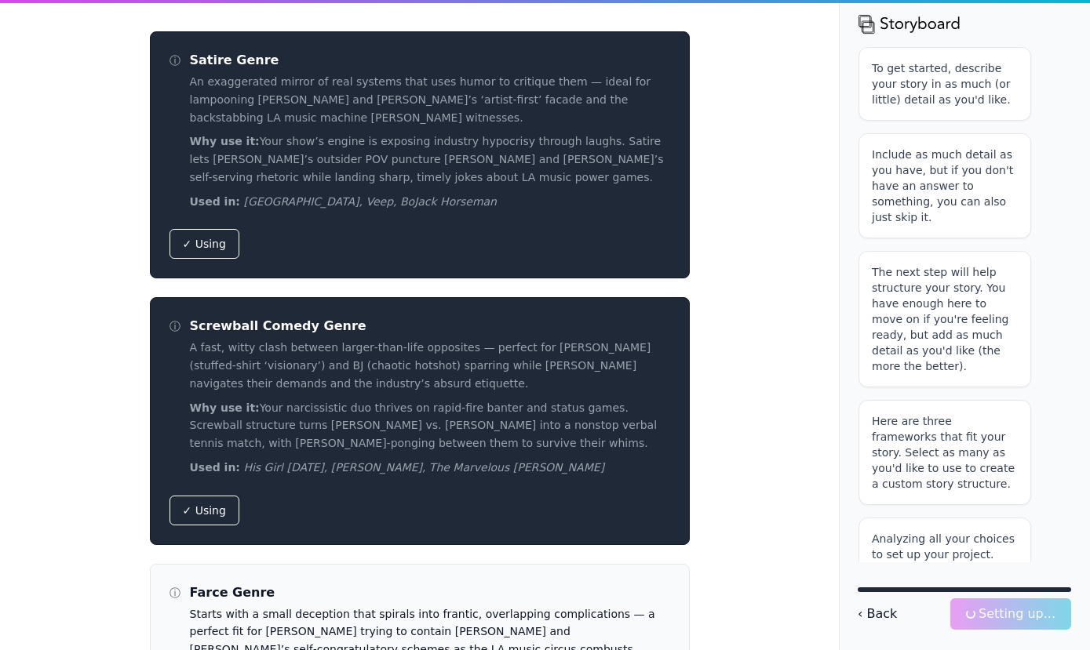
scroll to position [29, 0]
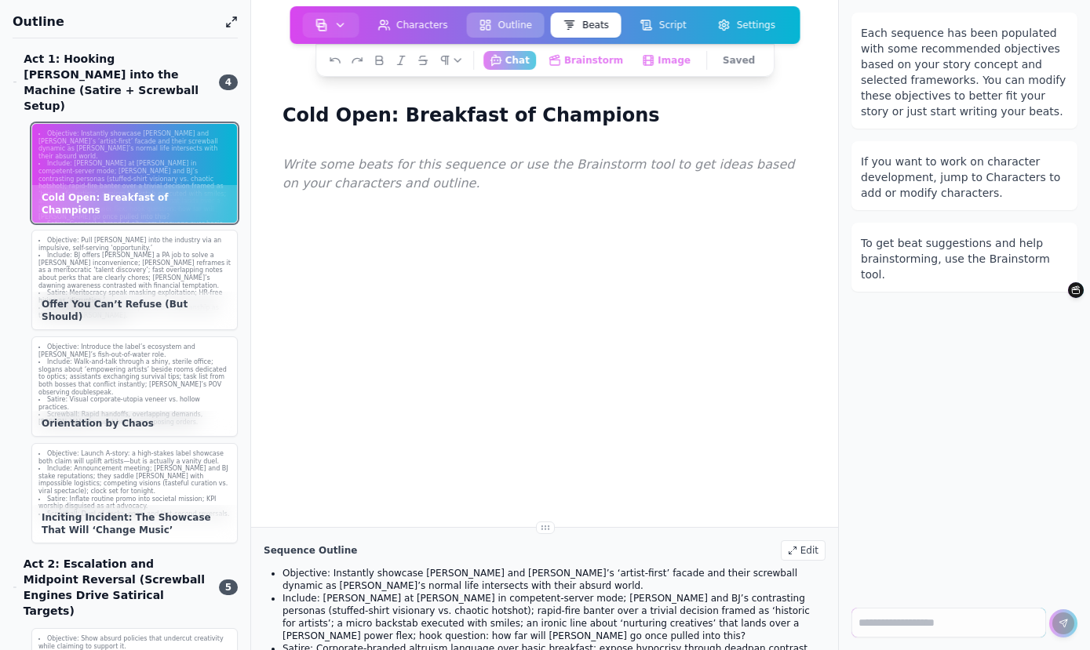
click at [519, 20] on button "Outline" at bounding box center [506, 25] width 78 height 25
